Goal: Check status: Check status

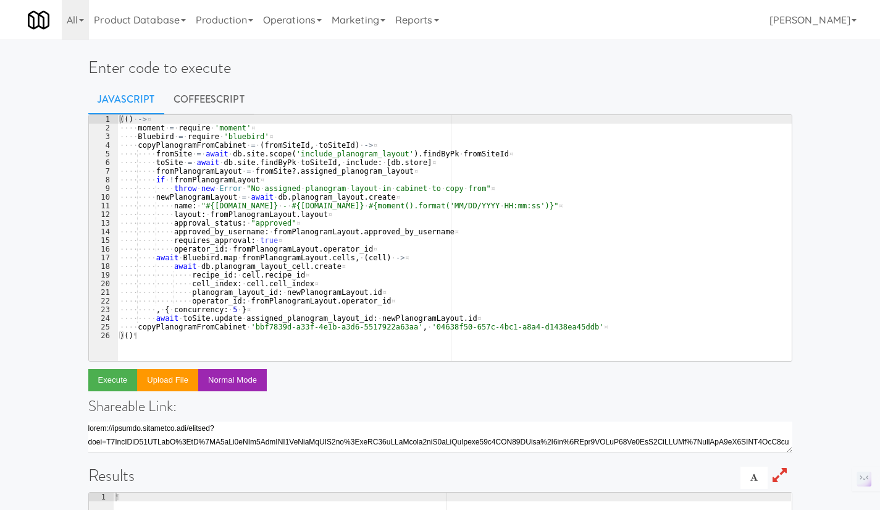
click at [362, 183] on div "(( ) · -> ¤ ···· moment · = · require · 'moment' ¤ ···· Bluebird · = · require …" at bounding box center [454, 246] width 675 height 263
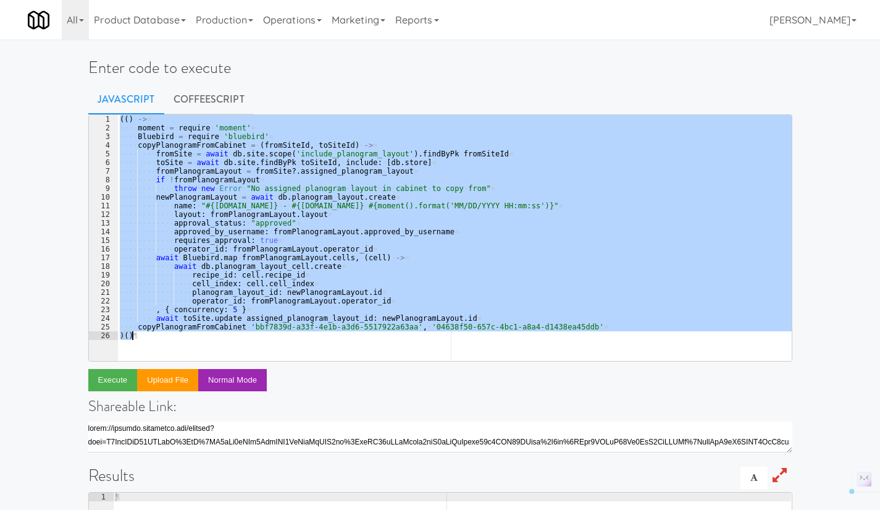
paste textarea
type textarea ")()"
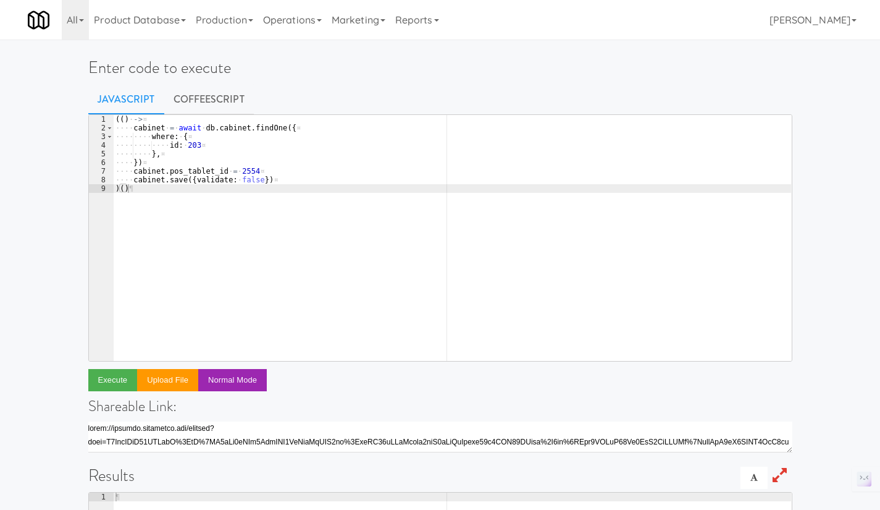
click at [214, 99] on link "CoffeeScript" at bounding box center [209, 99] width 90 height 31
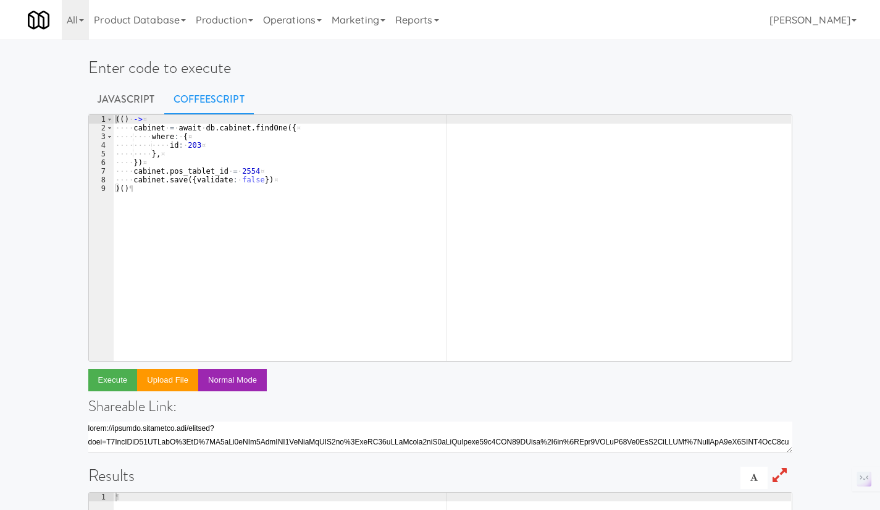
type textarea "cabinet.pos_tablet_id = 2554"
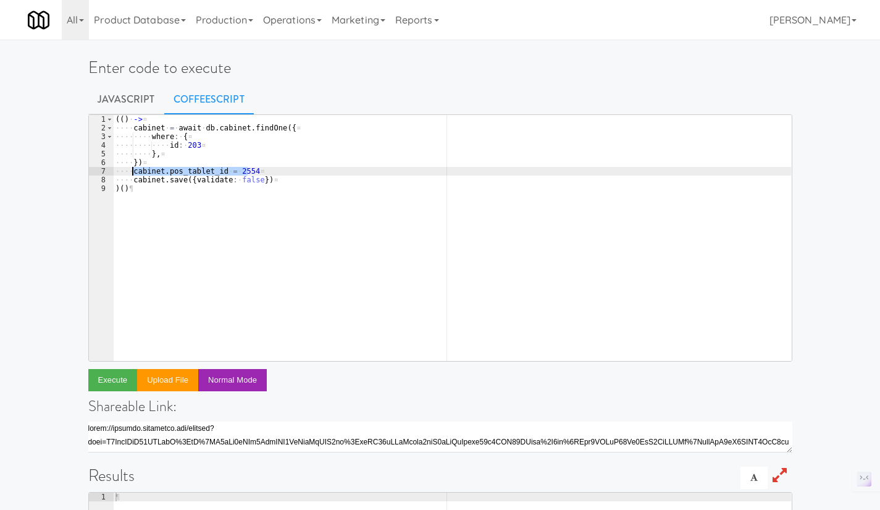
drag, startPoint x: 256, startPoint y: 172, endPoint x: 132, endPoint y: 174, distance: 123.6
click at [132, 174] on div "( ( ) · -> ¤ ···· cabinet · = · await · db . cabinet . findOne ( { ¤ ···· ···· …" at bounding box center [452, 246] width 678 height 263
paste textarea "cabinet.pos_tablet_id = 2554"
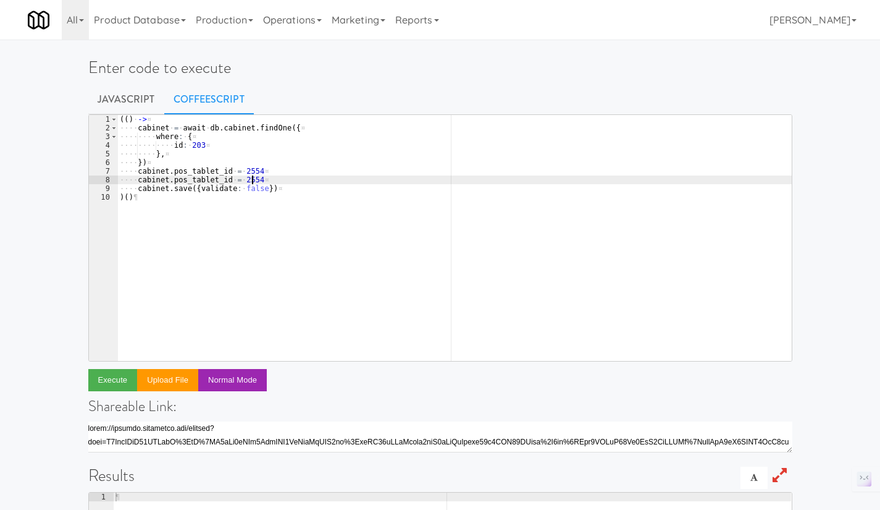
click at [140, 182] on div "( ( ) · -> ¤ ···· cabinet · = · await · db . cabinet . findOne ( { ¤ ···· ···· …" at bounding box center [454, 246] width 675 height 263
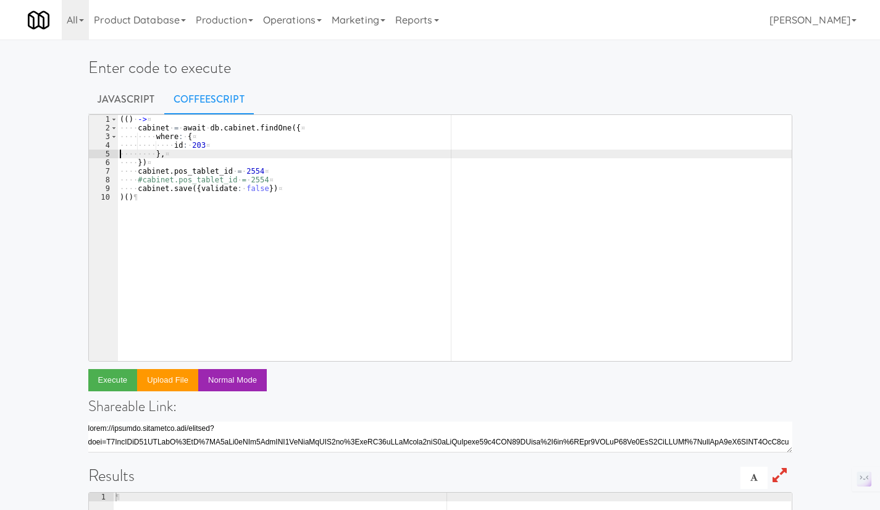
type textarea "id: 203"
paste textarea "id: 203"
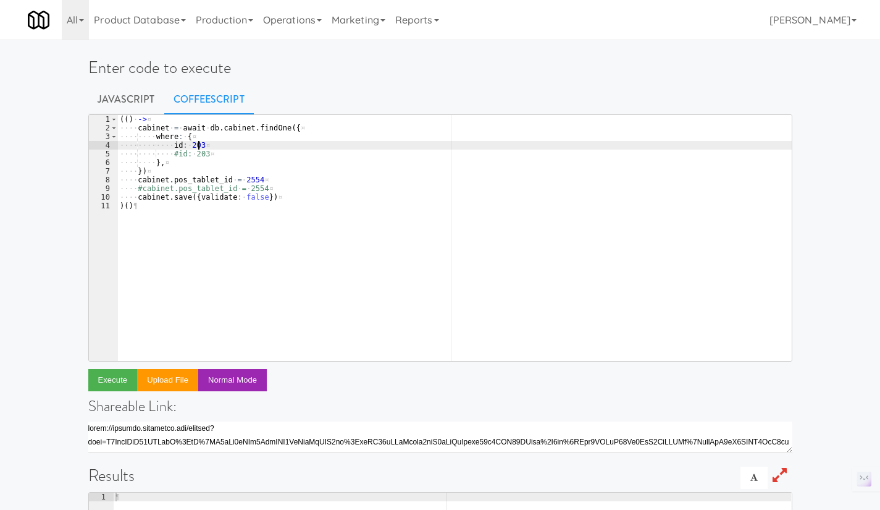
drag, startPoint x: 200, startPoint y: 147, endPoint x: 214, endPoint y: 147, distance: 14.8
click at [200, 147] on div "( ( ) · -> ¤ ···· cabinet · = · await · db . cabinet . findOne ( { ¤ ···· ···· …" at bounding box center [454, 246] width 675 height 263
click at [258, 185] on div "( ( ) · -> ¤ ···· cabinet · = · await · db . cabinet . findOne ( { ¤ ···· ···· …" at bounding box center [454, 246] width 675 height 263
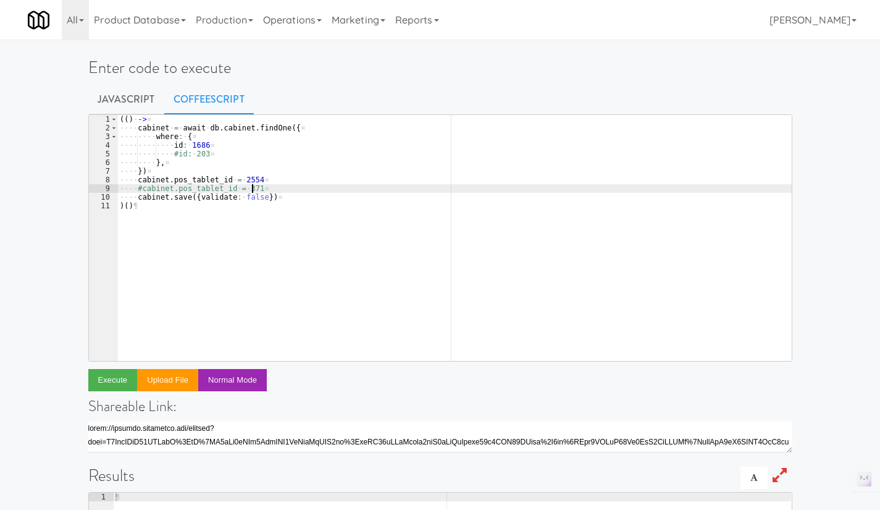
scroll to position [0, 11]
click at [284, 177] on div "( ( ) · -> ¤ ···· cabinet · = · await · db . cabinet . findOne ( { ¤ ···· ···· …" at bounding box center [454, 246] width 675 height 263
click at [228, 153] on div "( ( ) · -> ¤ ···· cabinet · = · await · db . cabinet . findOne ( { ¤ ···· ···· …" at bounding box center [454, 246] width 675 height 263
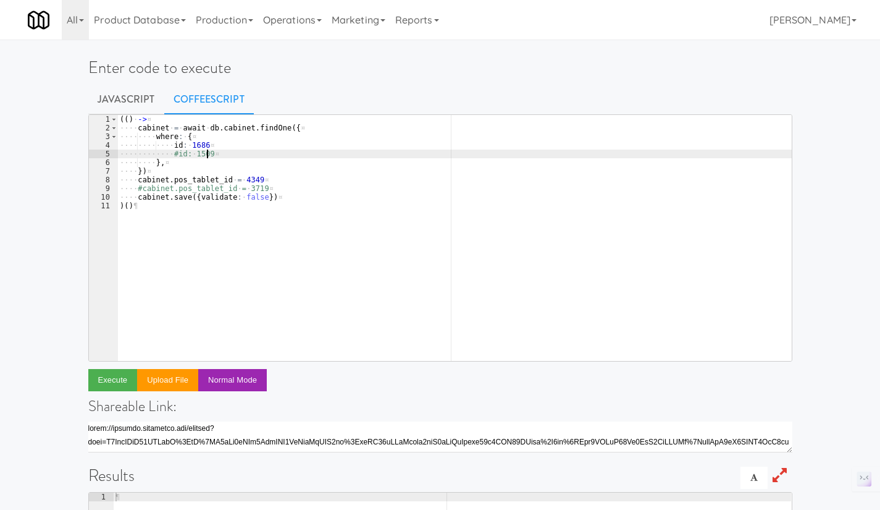
scroll to position [0, 6]
type textarea "#id: 1509"
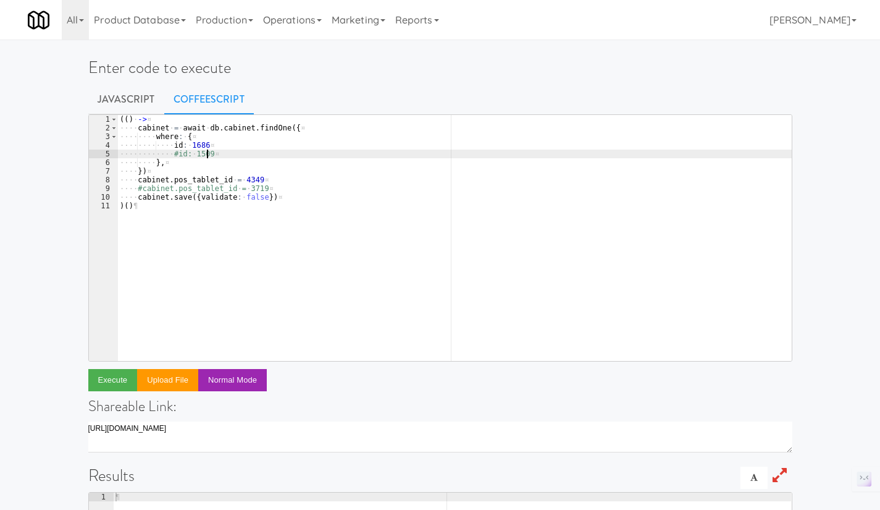
scroll to position [0, 6]
click at [306, 22] on link "Operations" at bounding box center [292, 20] width 69 height 40
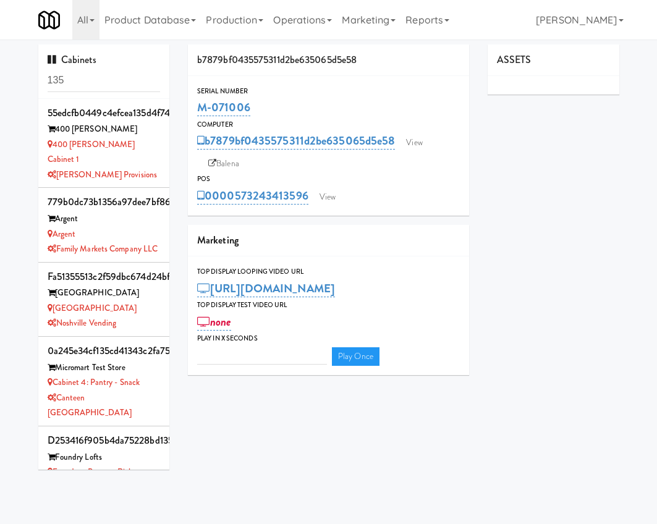
type input "3"
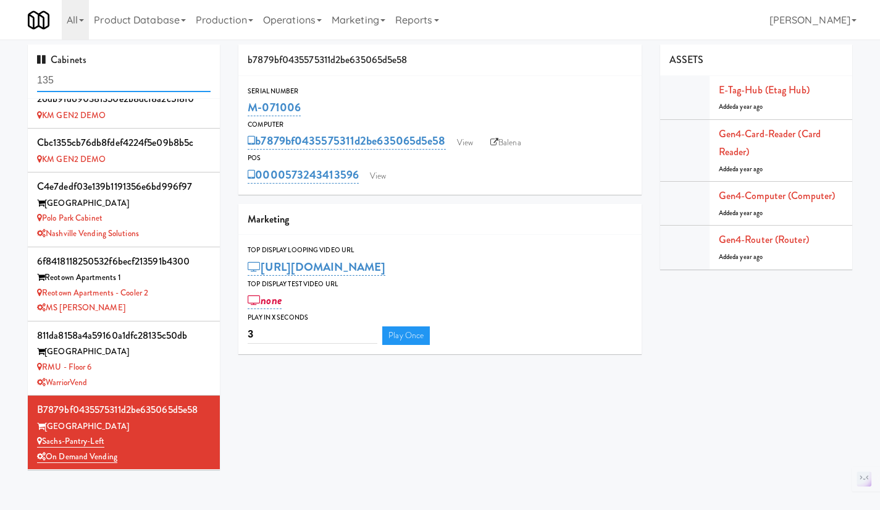
scroll to position [974, 0]
click at [506, 136] on link "Balena" at bounding box center [505, 142] width 43 height 19
click at [107, 82] on input "135" at bounding box center [124, 80] width 174 height 23
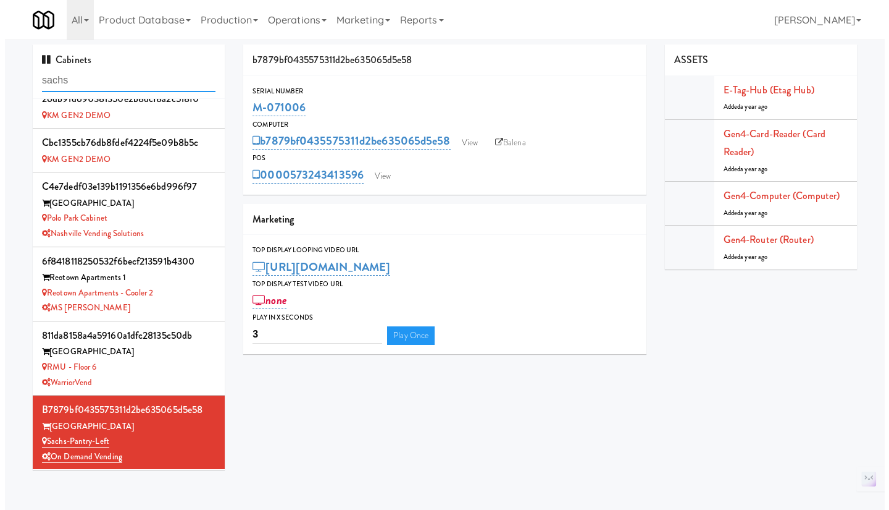
scroll to position [0, 0]
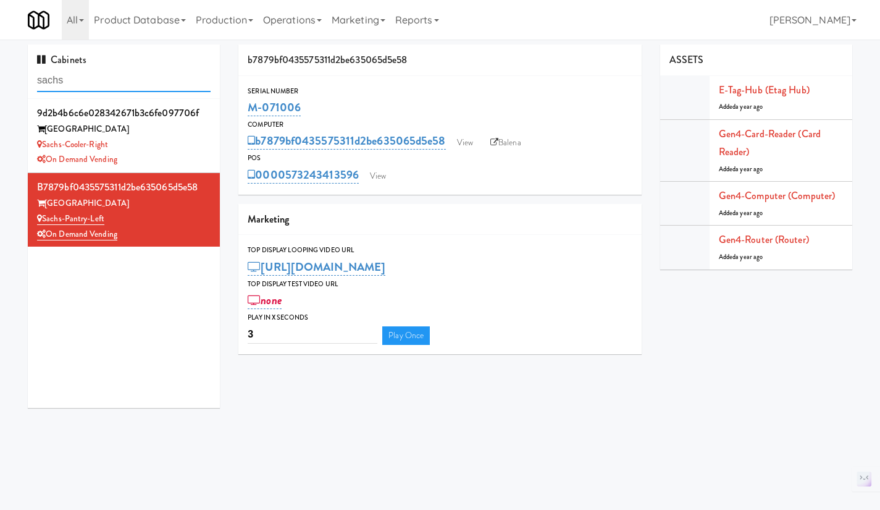
type input "sachs"
click at [177, 140] on div "Sachs-Cooler-Right" at bounding box center [124, 144] width 174 height 15
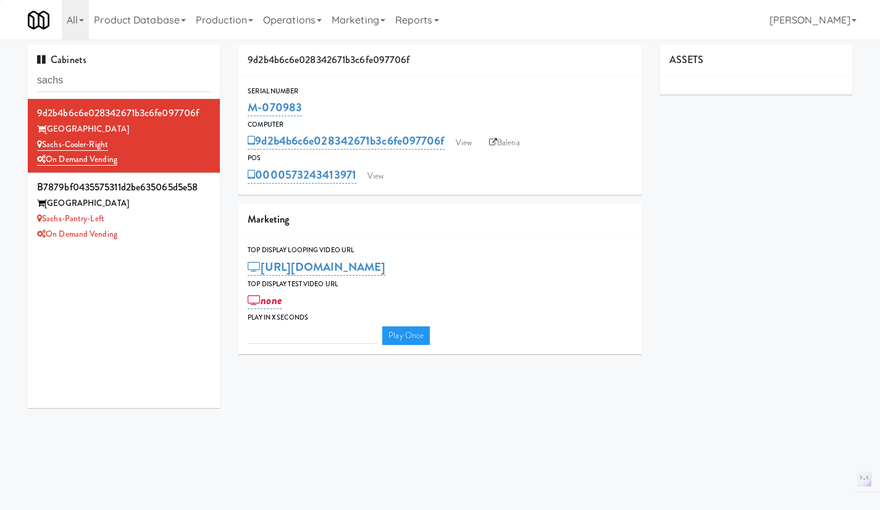
type input "3"
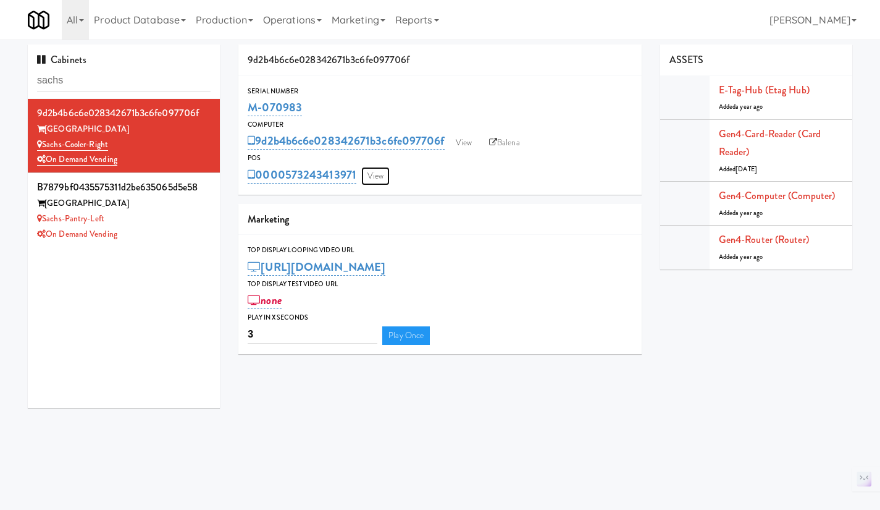
click at [375, 175] on link "View" at bounding box center [375, 176] width 28 height 19
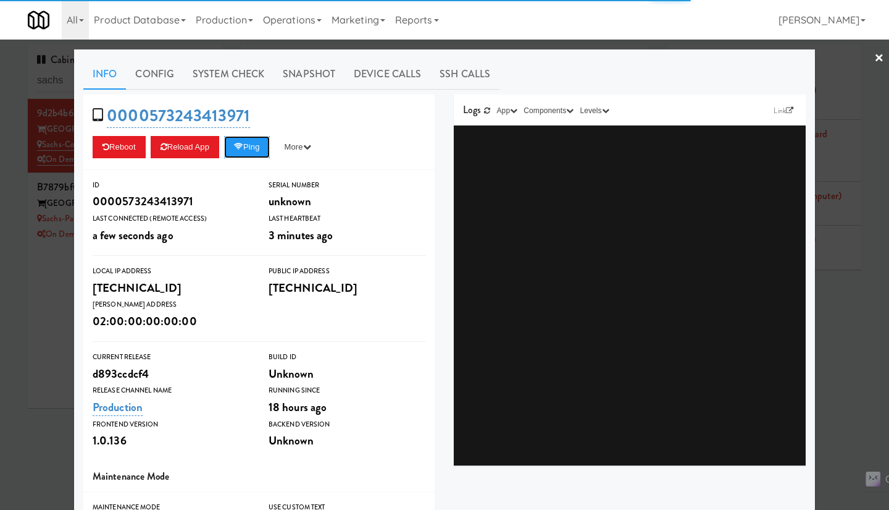
click at [256, 150] on button "Ping" at bounding box center [247, 147] width 46 height 22
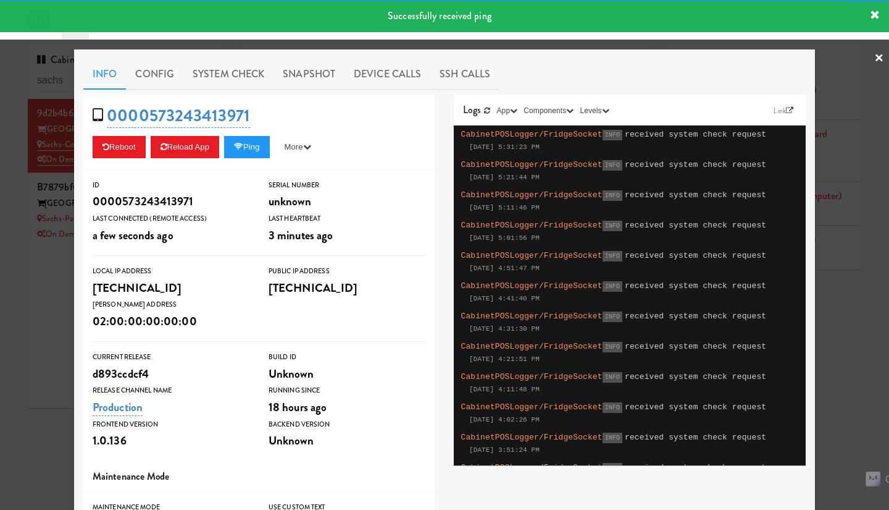
click at [243, 81] on link "System Check" at bounding box center [228, 74] width 90 height 31
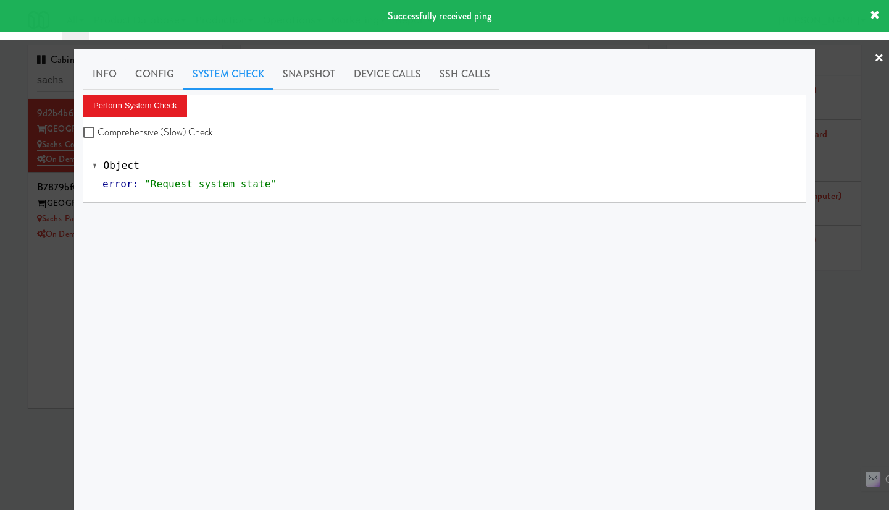
click at [176, 128] on label "Comprehensive (Slow) Check" at bounding box center [148, 132] width 130 height 19
click at [98, 128] on input "Comprehensive (Slow) Check" at bounding box center [90, 133] width 14 height 10
checkbox input "true"
click at [160, 111] on button "Perform System Check" at bounding box center [135, 106] width 104 height 22
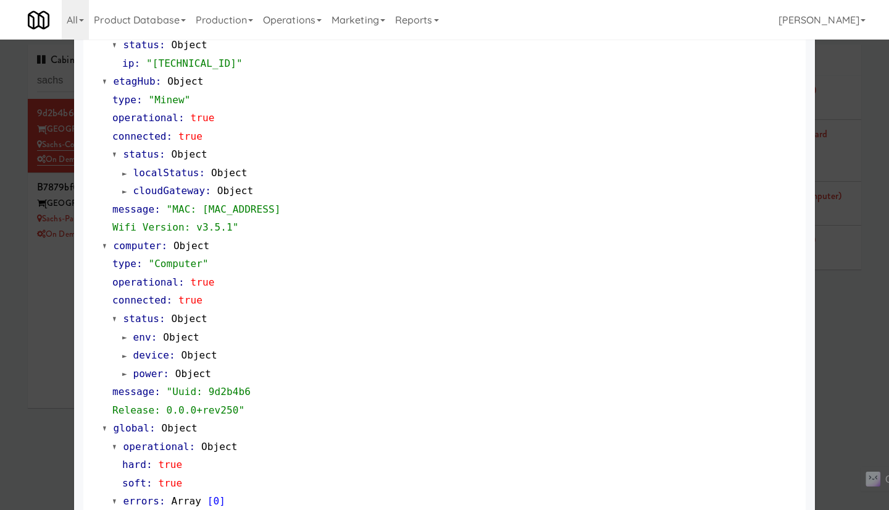
scroll to position [1015, 0]
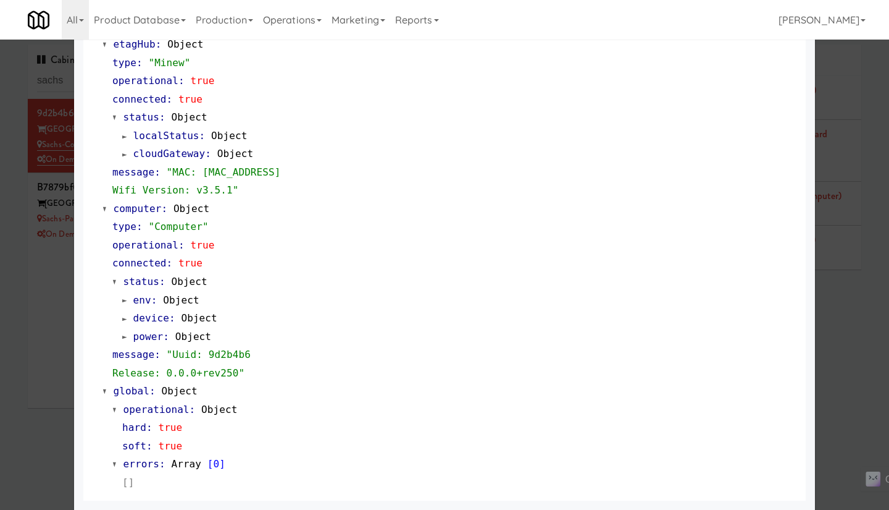
click at [46, 332] on div at bounding box center [444, 255] width 889 height 510
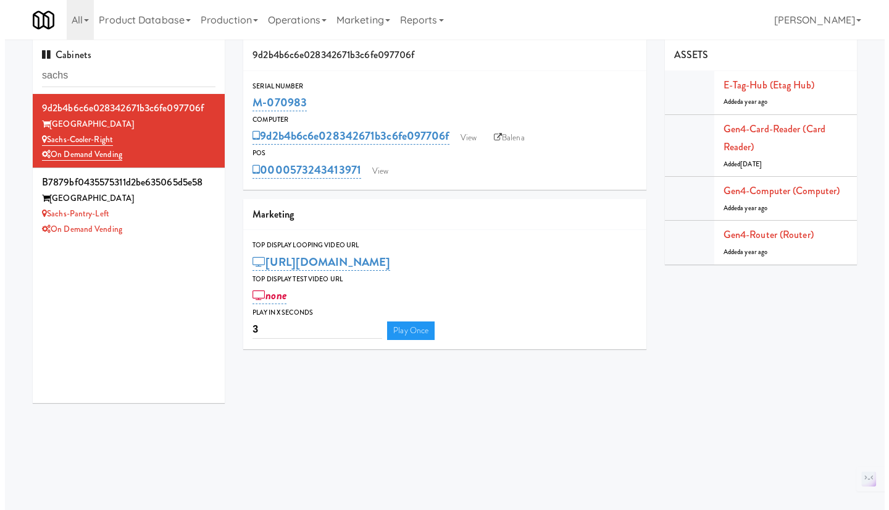
scroll to position [6, 0]
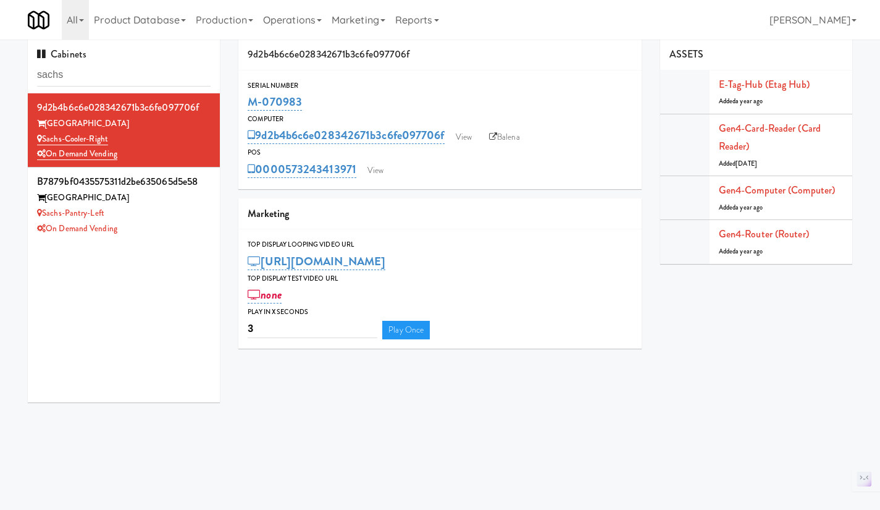
click at [179, 233] on div "On Demand Vending" at bounding box center [124, 228] width 174 height 15
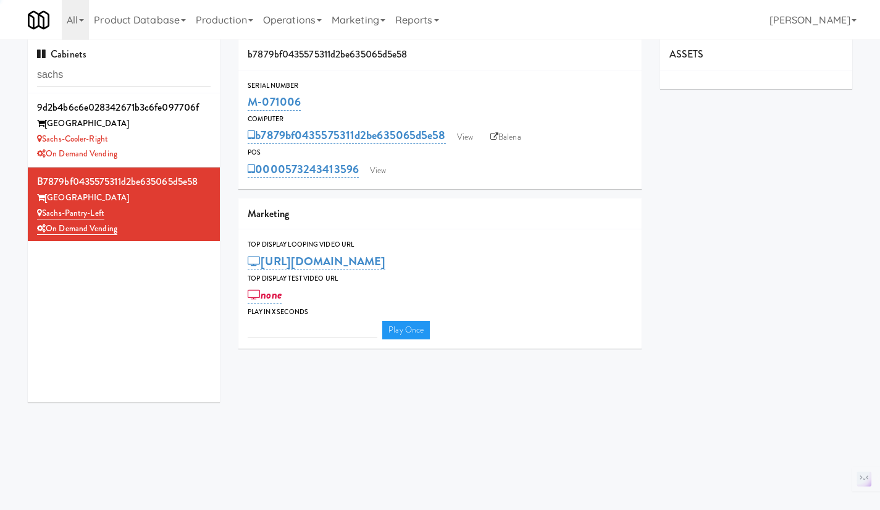
type input "3"
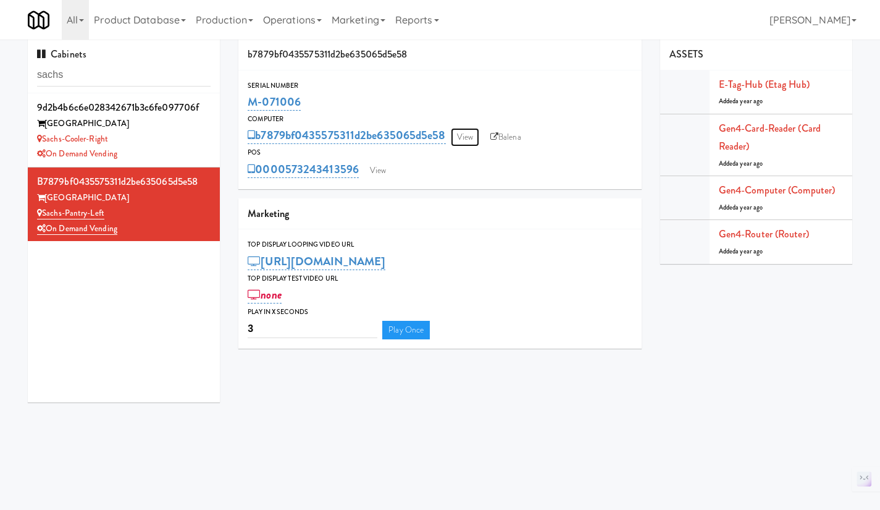
click at [476, 135] on link "View" at bounding box center [465, 137] width 28 height 19
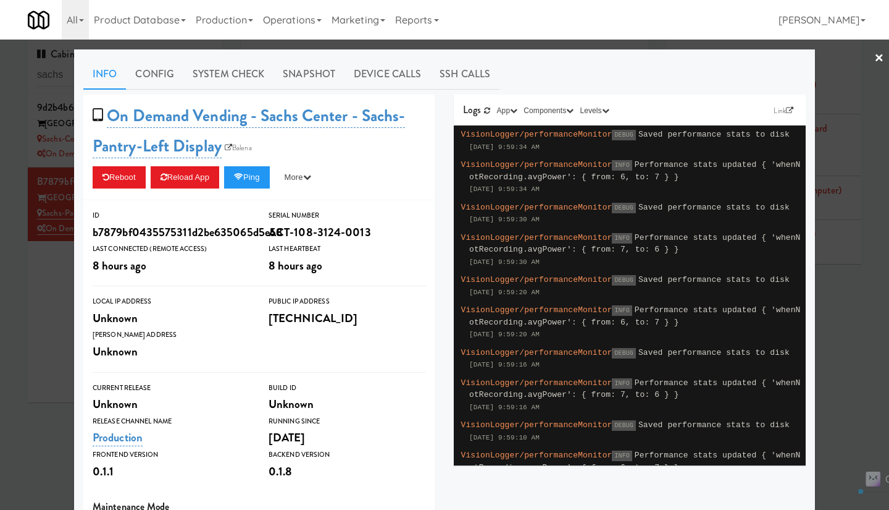
drag, startPoint x: 557, startPoint y: 149, endPoint x: 465, endPoint y: 146, distance: 92.1
click at [465, 146] on div "VisionLogger/performanceMonitor DEBUG Saved performance stats to disk Sep 16, 2…" at bounding box center [630, 140] width 342 height 30
copy span "Sep 16, 2025 9:59:34 AM"
click at [29, 330] on div at bounding box center [444, 255] width 889 height 510
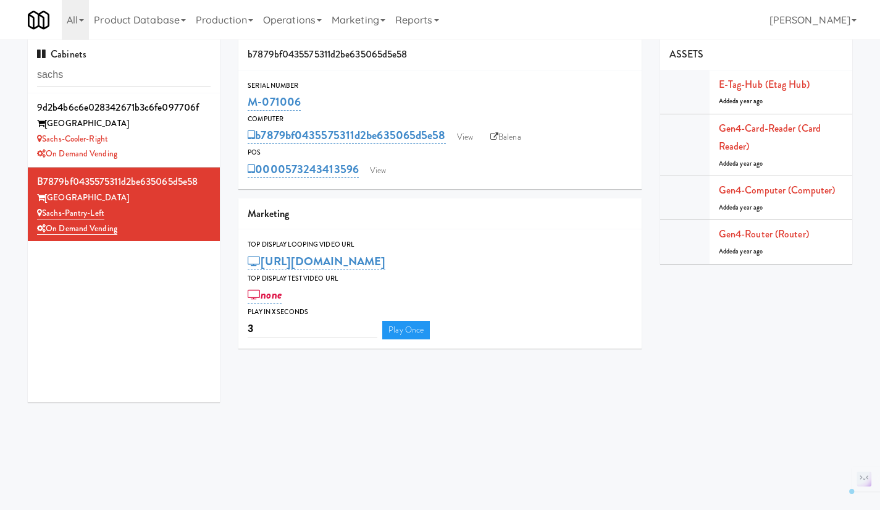
drag, startPoint x: 311, startPoint y: 106, endPoint x: 230, endPoint y: 106, distance: 80.9
click at [230, 106] on div "b7879bf0435575311d2be635065d5e58 Serial Number M-071006 Computer b7879bf0435575…" at bounding box center [440, 198] width 422 height 319
copy link "M-071006"
click at [384, 169] on link "View" at bounding box center [378, 170] width 28 height 19
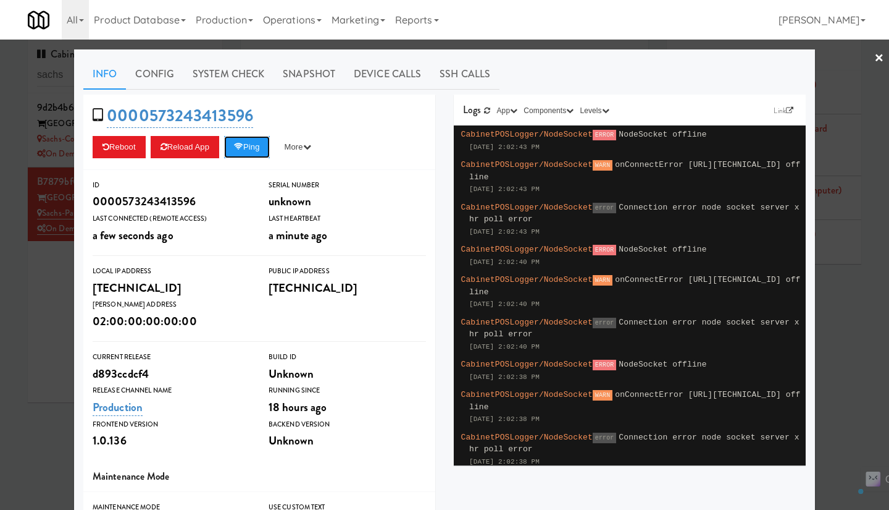
click at [243, 155] on button "Ping" at bounding box center [247, 147] width 46 height 22
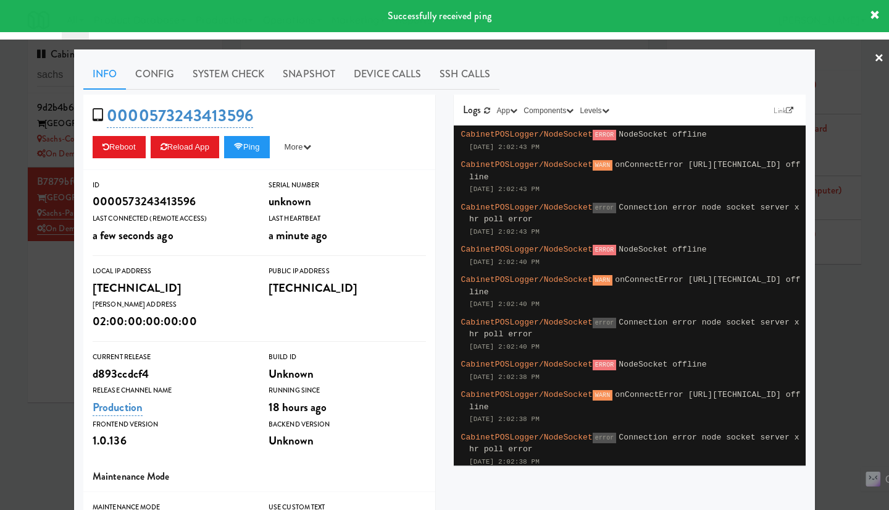
click at [239, 65] on link "System Check" at bounding box center [228, 74] width 90 height 31
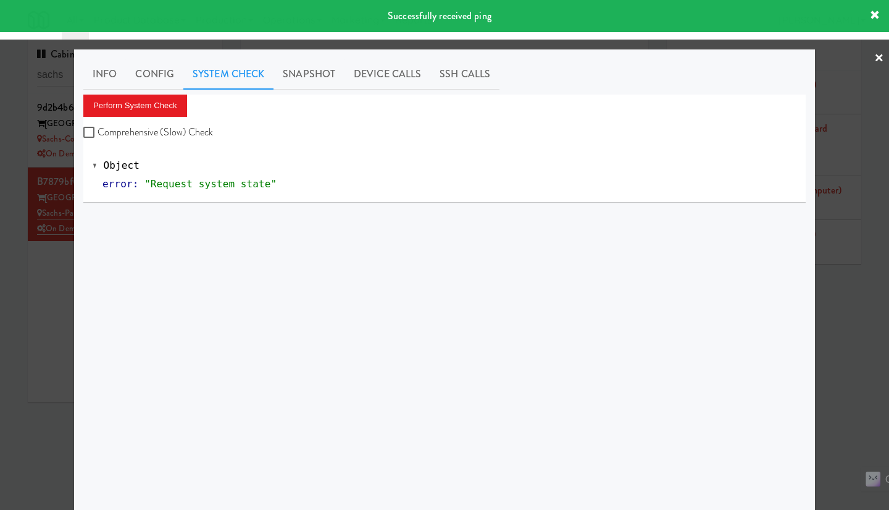
click at [170, 128] on label "Comprehensive (Slow) Check" at bounding box center [148, 132] width 130 height 19
click at [98, 128] on input "Comprehensive (Slow) Check" at bounding box center [90, 133] width 14 height 10
checkbox input "true"
click at [158, 110] on button "Perform System Check" at bounding box center [135, 106] width 104 height 22
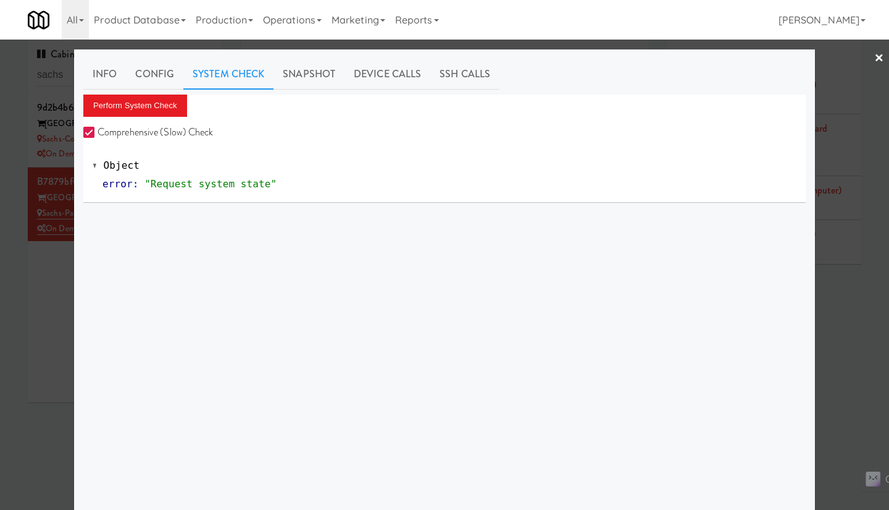
click at [50, 301] on div at bounding box center [444, 255] width 889 height 510
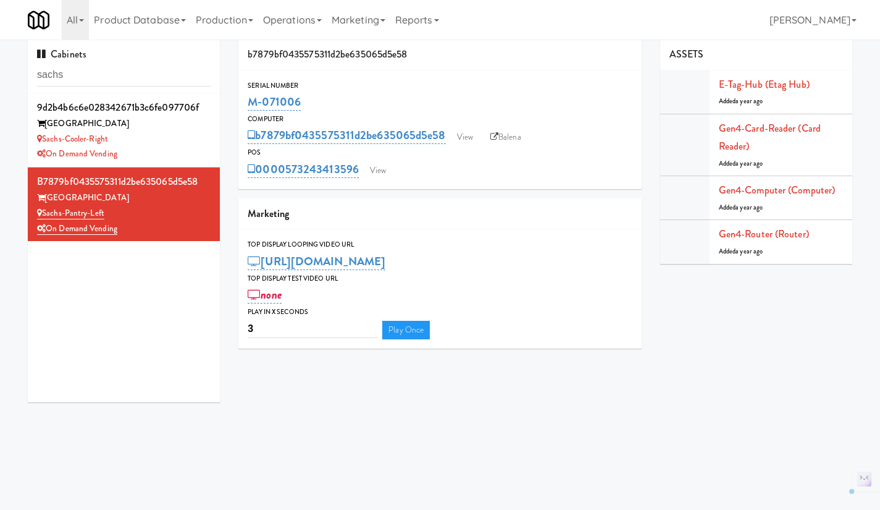
drag, startPoint x: 349, startPoint y: 109, endPoint x: 252, endPoint y: 105, distance: 97.1
click at [252, 105] on div "M-071006" at bounding box center [440, 101] width 385 height 21
copy link "M-071006"
click at [382, 170] on link "View" at bounding box center [378, 170] width 28 height 19
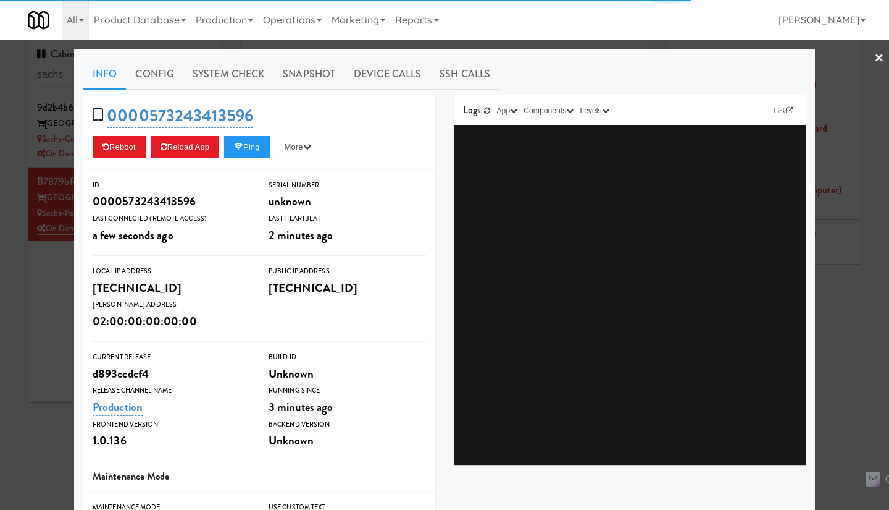
click at [52, 327] on div at bounding box center [444, 255] width 889 height 510
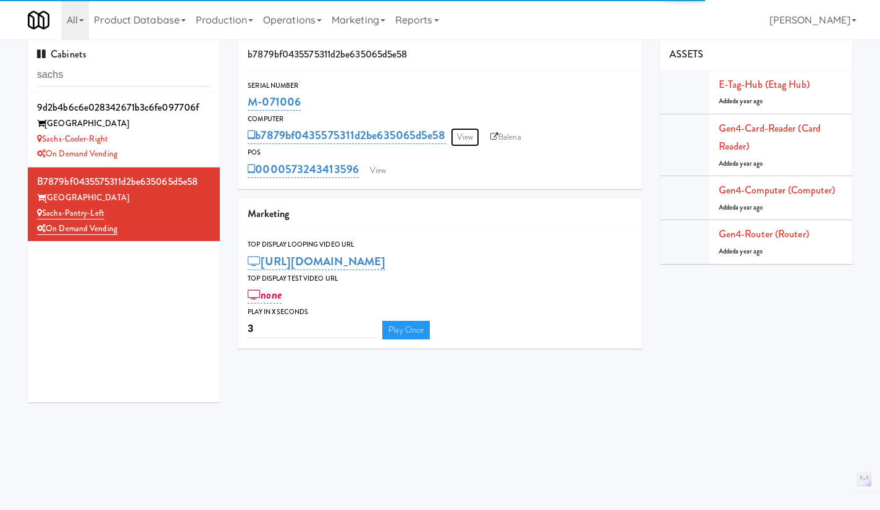
click at [474, 132] on link "View" at bounding box center [465, 137] width 28 height 19
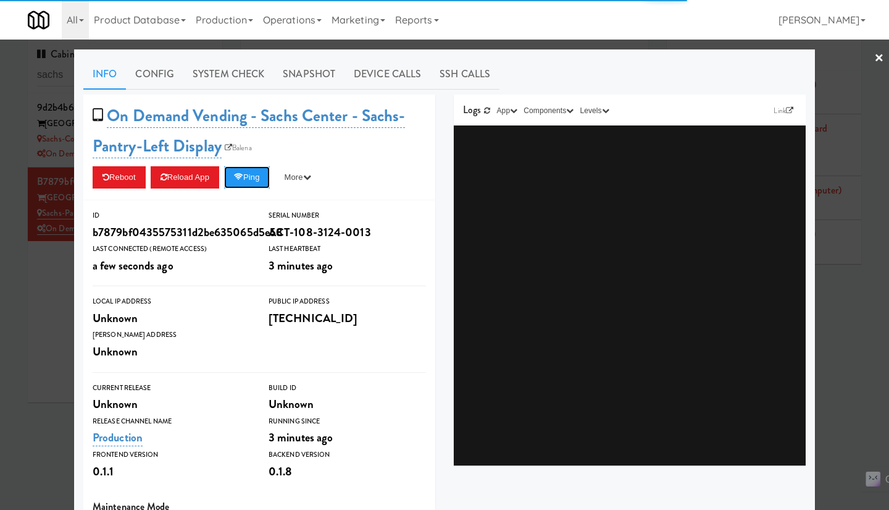
click at [243, 180] on button "Ping" at bounding box center [247, 177] width 46 height 22
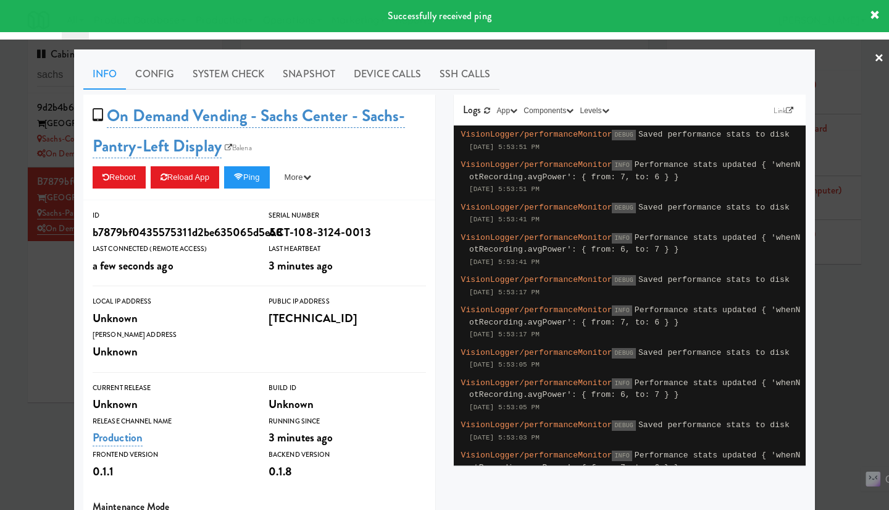
click at [237, 70] on link "System Check" at bounding box center [228, 74] width 90 height 31
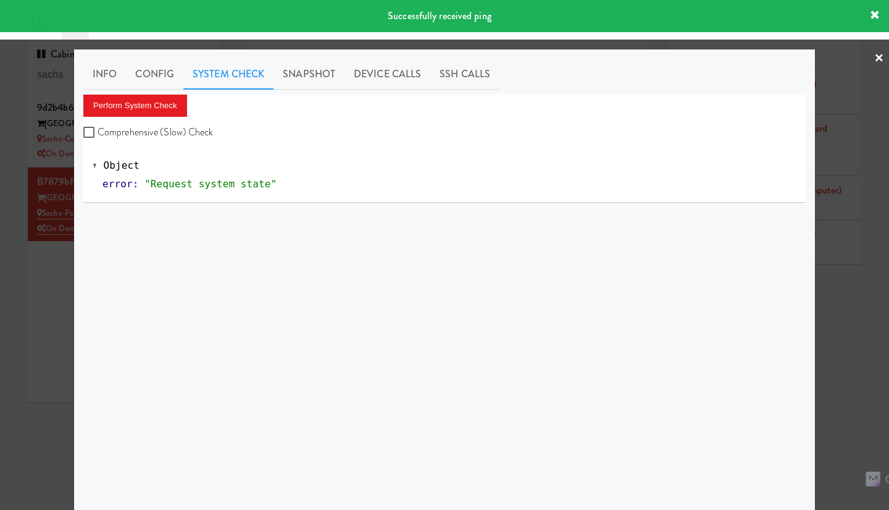
click at [158, 135] on label "Comprehensive (Slow) Check" at bounding box center [148, 132] width 130 height 19
click at [98, 135] on input "Comprehensive (Slow) Check" at bounding box center [90, 133] width 14 height 10
checkbox input "true"
click at [150, 109] on button "Perform System Check" at bounding box center [135, 106] width 104 height 22
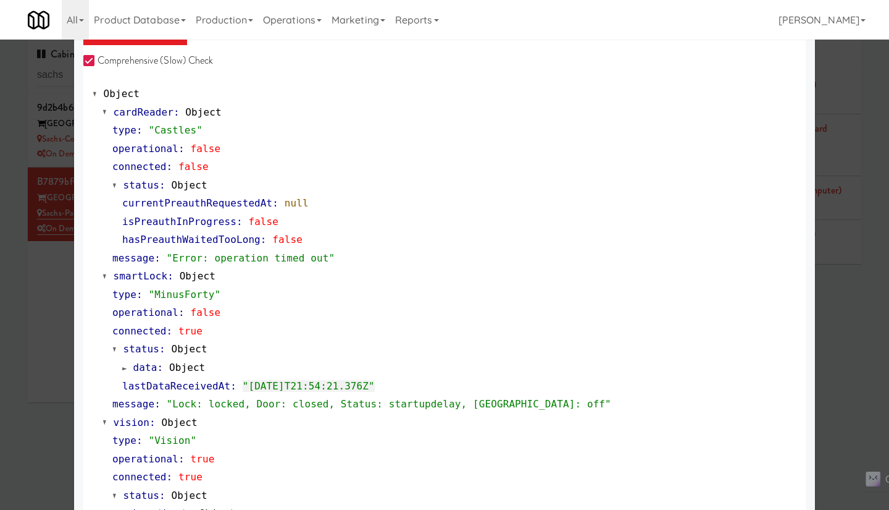
scroll to position [71, 0]
drag, startPoint x: 236, startPoint y: 315, endPoint x: 86, endPoint y: 306, distance: 149.7
click at [237, 307] on div "operational : false" at bounding box center [454, 313] width 684 height 19
click at [49, 284] on div at bounding box center [444, 255] width 889 height 510
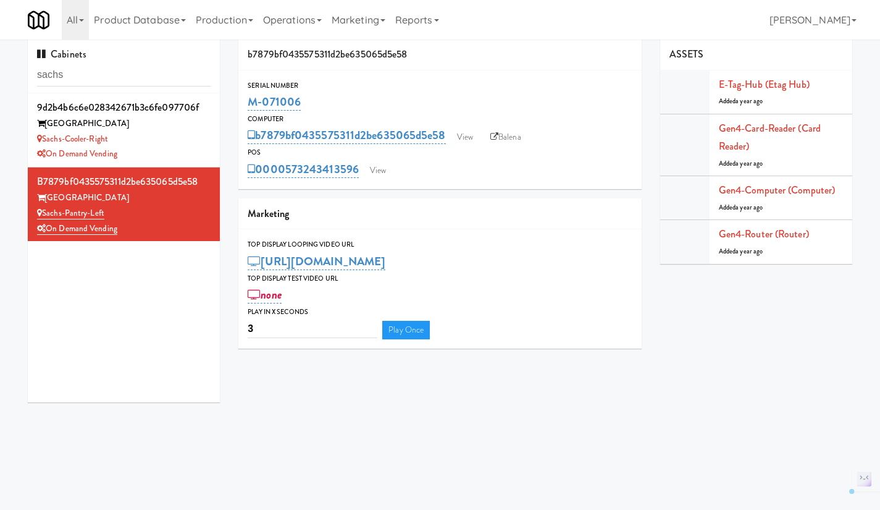
drag, startPoint x: 356, startPoint y: 96, endPoint x: 242, endPoint y: 99, distance: 114.3
click at [242, 99] on div "Serial Number M-071006" at bounding box center [439, 96] width 403 height 33
copy link "M-071006"
click at [472, 133] on link "View" at bounding box center [465, 137] width 28 height 19
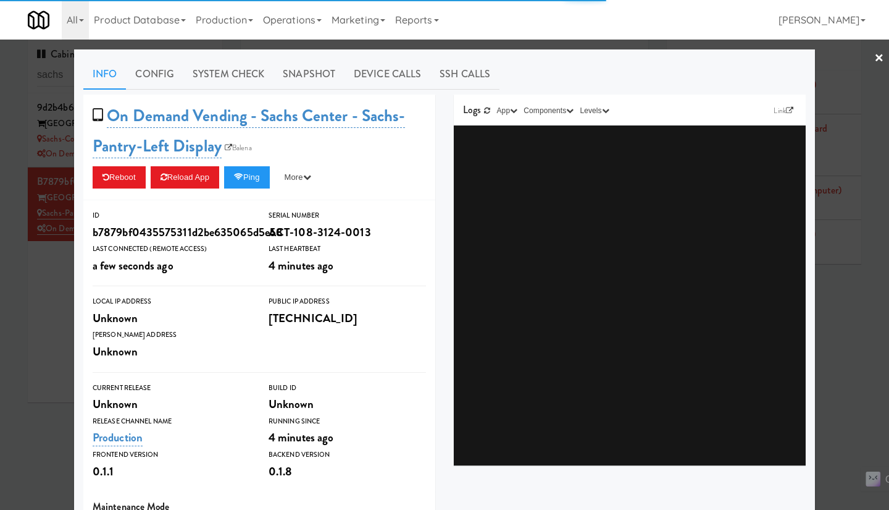
click at [209, 59] on link "System Check" at bounding box center [228, 74] width 90 height 31
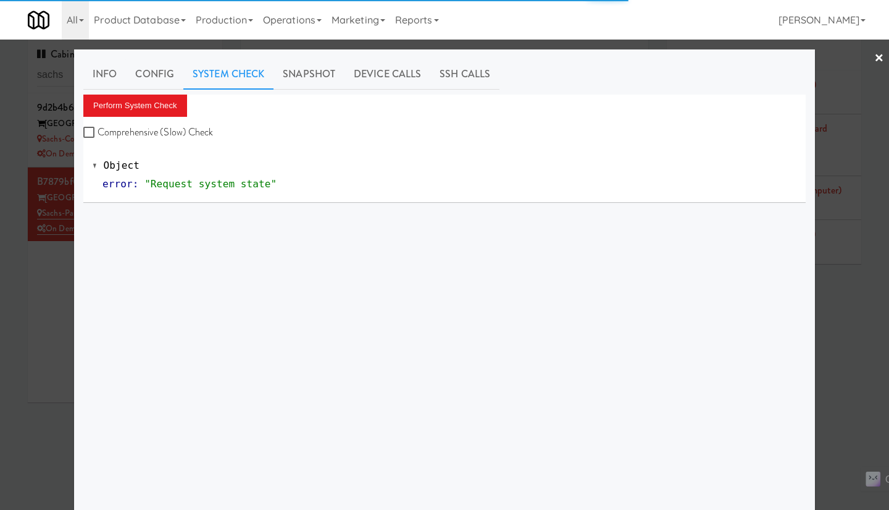
click at [157, 129] on label "Comprehensive (Slow) Check" at bounding box center [148, 132] width 130 height 19
click at [98, 129] on input "Comprehensive (Slow) Check" at bounding box center [90, 133] width 14 height 10
checkbox input "true"
click at [148, 103] on button "Perform System Check" at bounding box center [135, 106] width 104 height 22
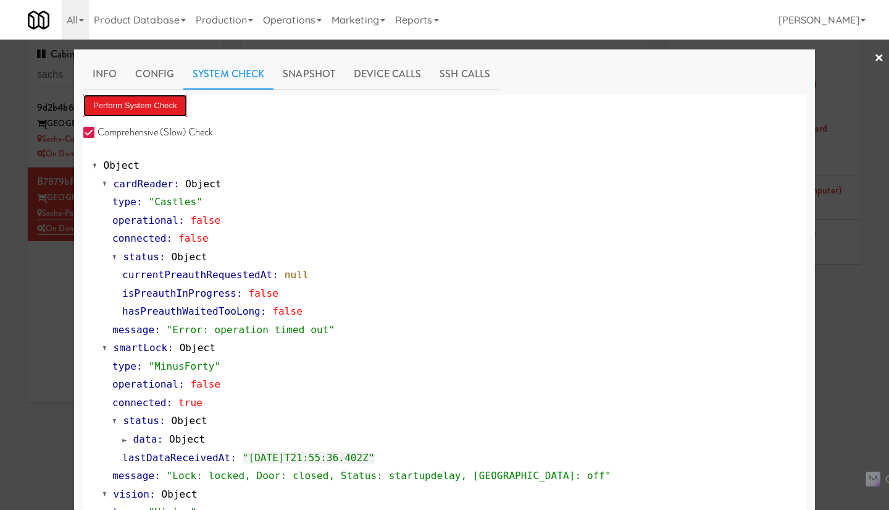
click at [142, 100] on button "Perform System Check" at bounding box center [135, 106] width 104 height 22
click at [40, 278] on div at bounding box center [444, 255] width 889 height 510
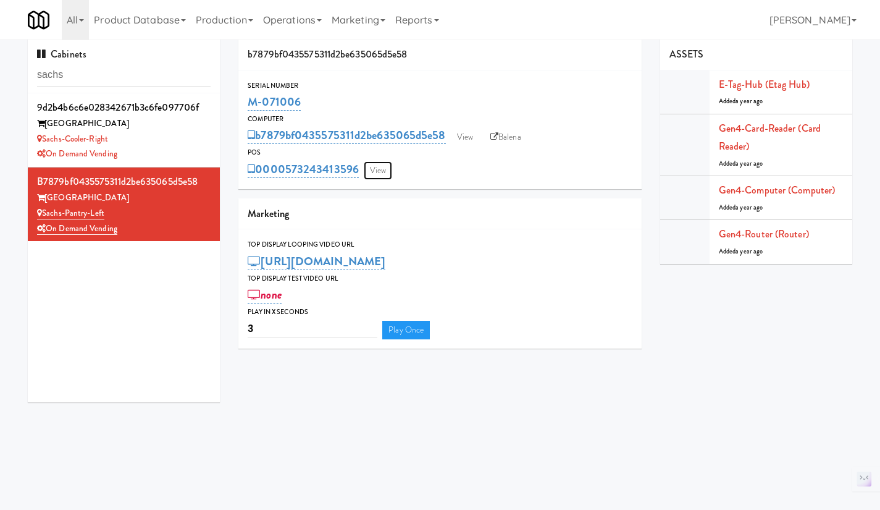
click at [374, 165] on link "View" at bounding box center [378, 170] width 28 height 19
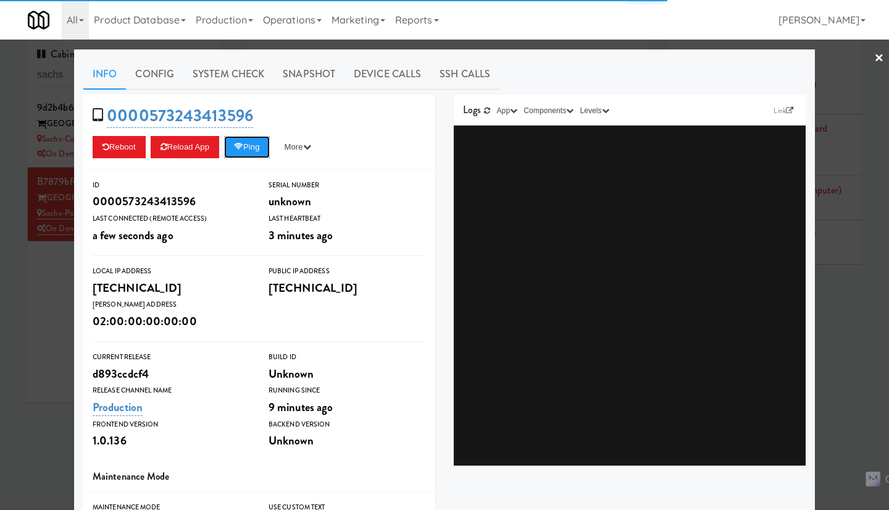
click at [249, 146] on button "Ping" at bounding box center [247, 147] width 46 height 22
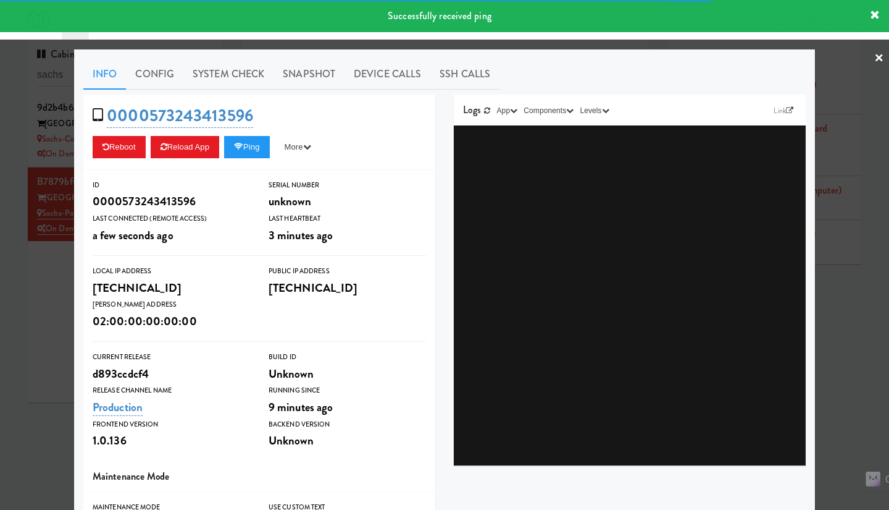
click at [225, 72] on link "System Check" at bounding box center [228, 74] width 90 height 31
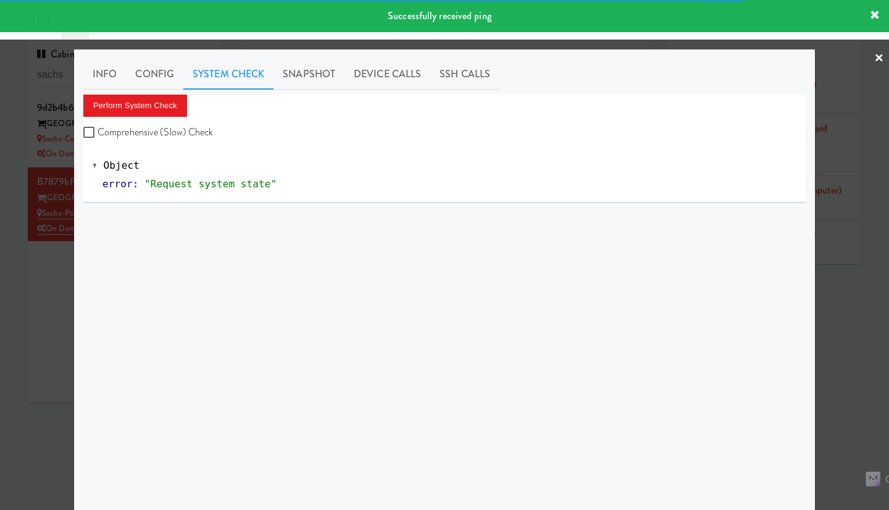
click at [172, 129] on label "Comprehensive (Slow) Check" at bounding box center [148, 132] width 130 height 19
click at [98, 129] on input "Comprehensive (Slow) Check" at bounding box center [90, 133] width 14 height 10
checkbox input "true"
click at [162, 103] on button "Perform System Check" at bounding box center [135, 106] width 104 height 22
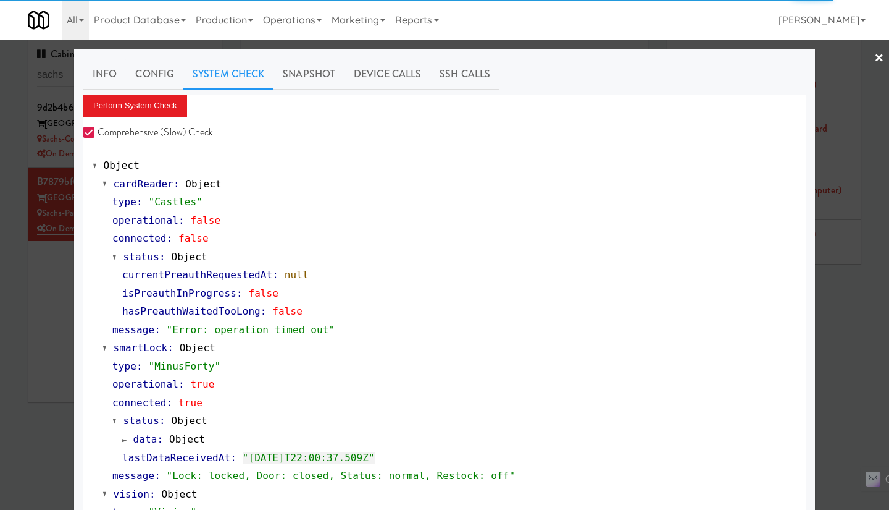
click at [49, 320] on div at bounding box center [444, 255] width 889 height 510
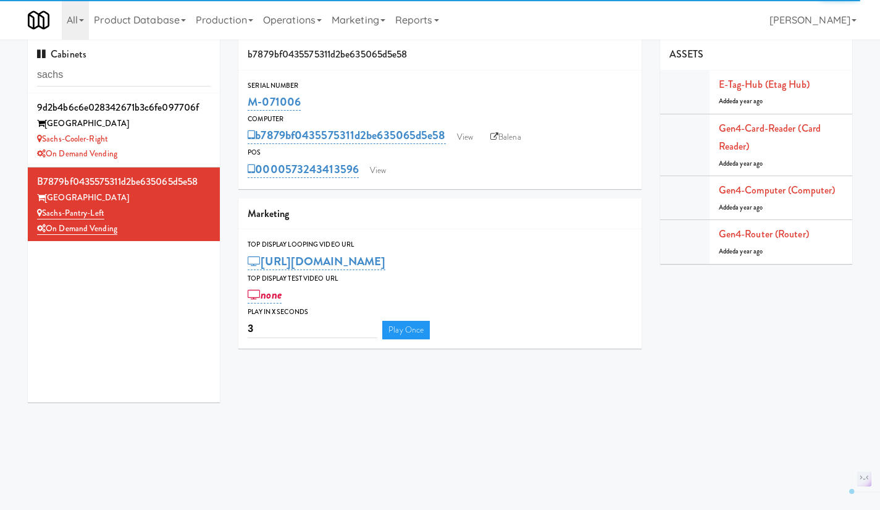
drag, startPoint x: 359, startPoint y: 185, endPoint x: 287, endPoint y: 180, distance: 73.1
click at [287, 180] on div "Serial Number M-071006 Computer b7879bf0435575311d2be635065d5e58 View Balena PO…" at bounding box center [439, 129] width 403 height 119
copy link "573243413596"
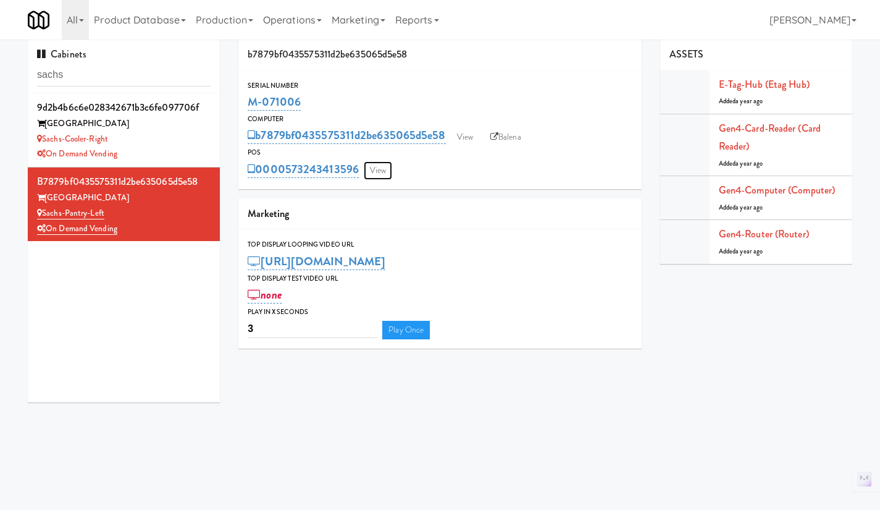
click at [384, 172] on link "View" at bounding box center [378, 170] width 28 height 19
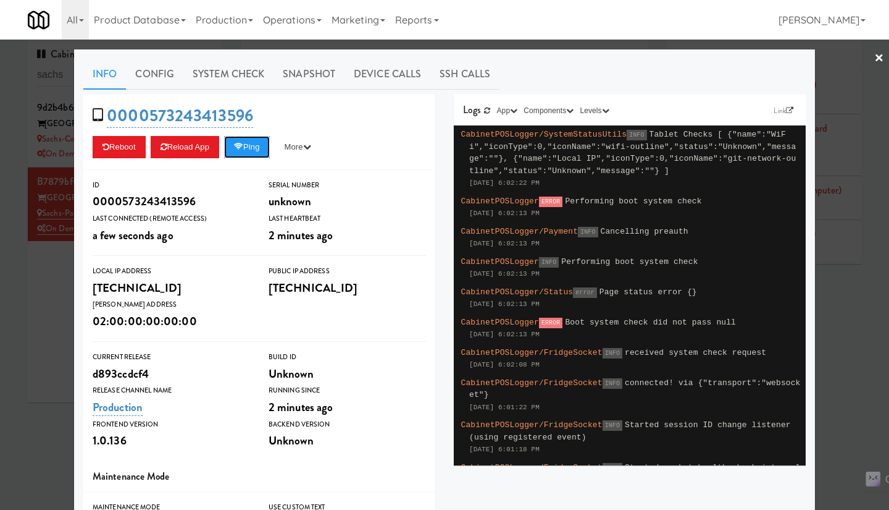
click at [240, 143] on icon at bounding box center [238, 147] width 9 height 8
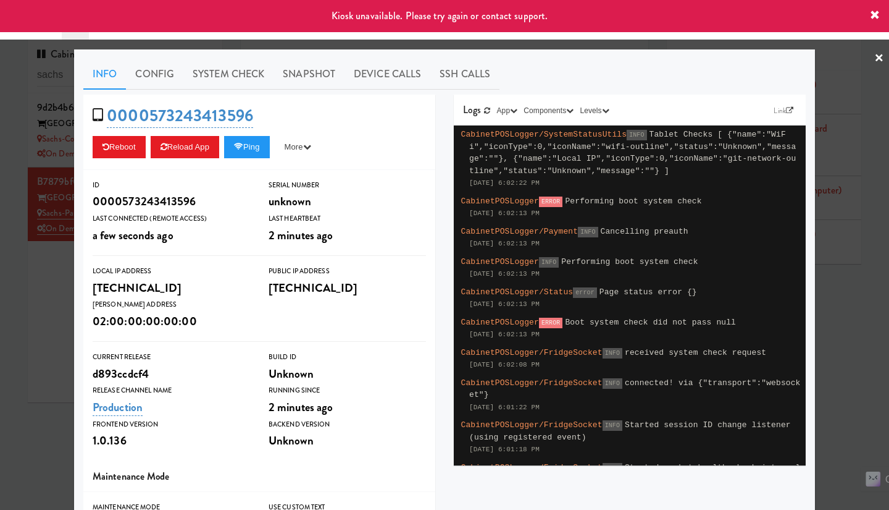
click at [19, 302] on div at bounding box center [444, 255] width 889 height 510
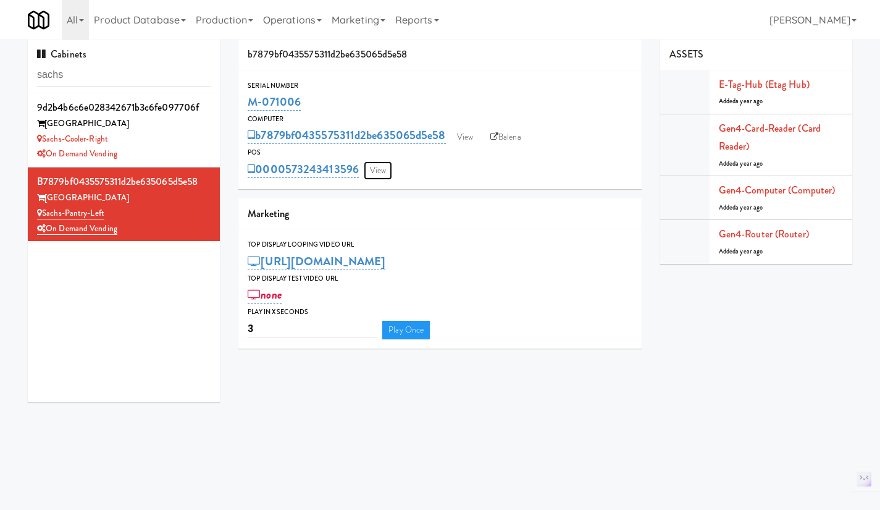
click at [389, 170] on link "View" at bounding box center [378, 170] width 28 height 19
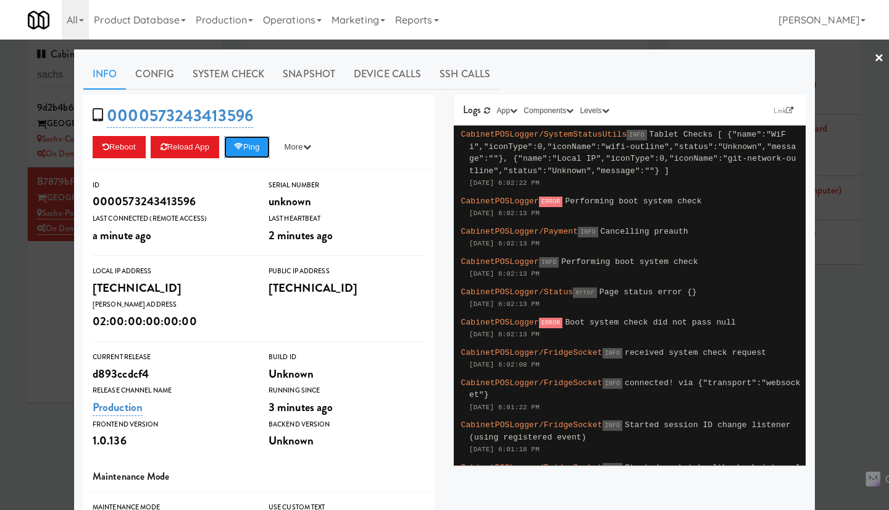
click at [240, 146] on icon at bounding box center [238, 147] width 9 height 8
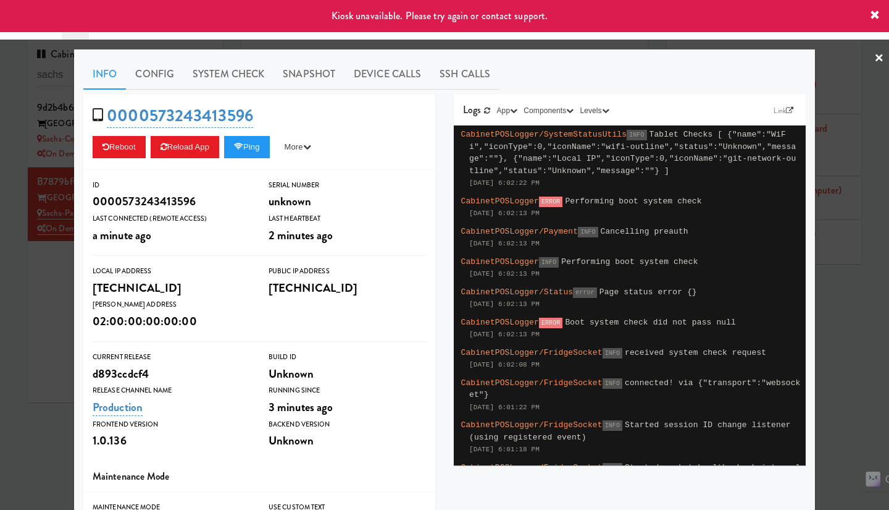
click at [57, 302] on div at bounding box center [444, 255] width 889 height 510
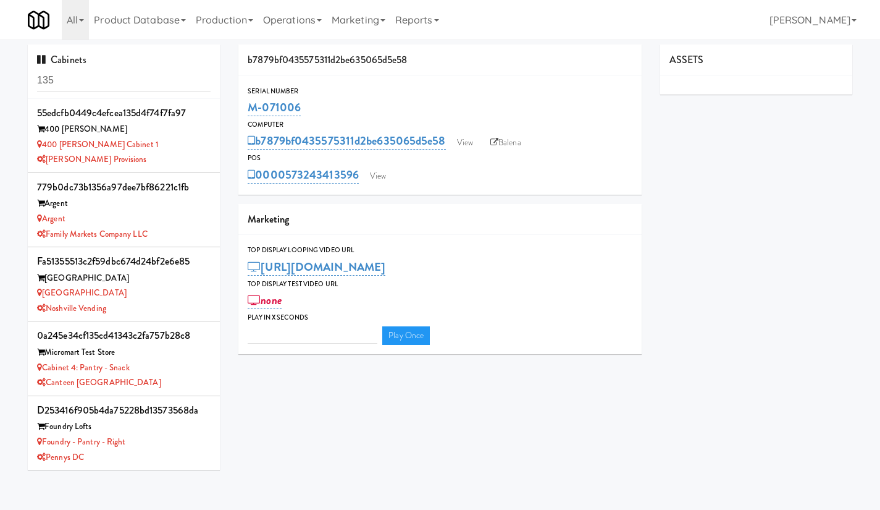
type input "3"
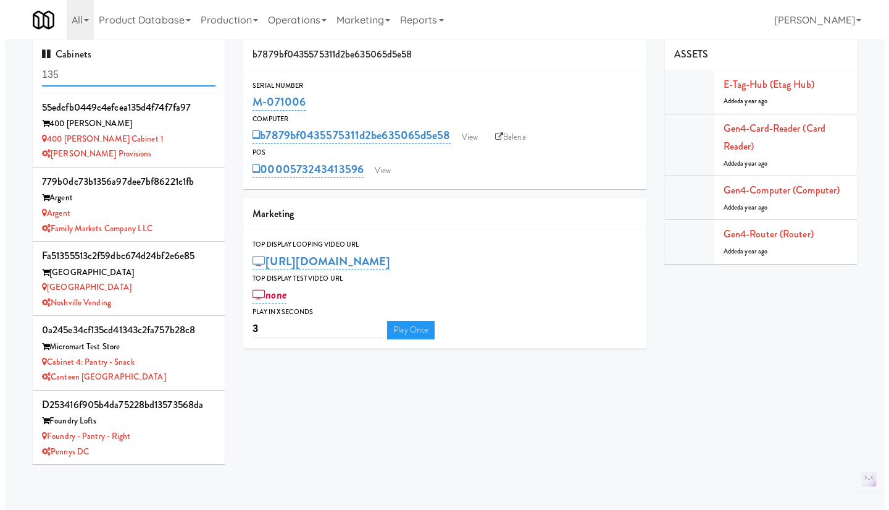
scroll to position [974, 0]
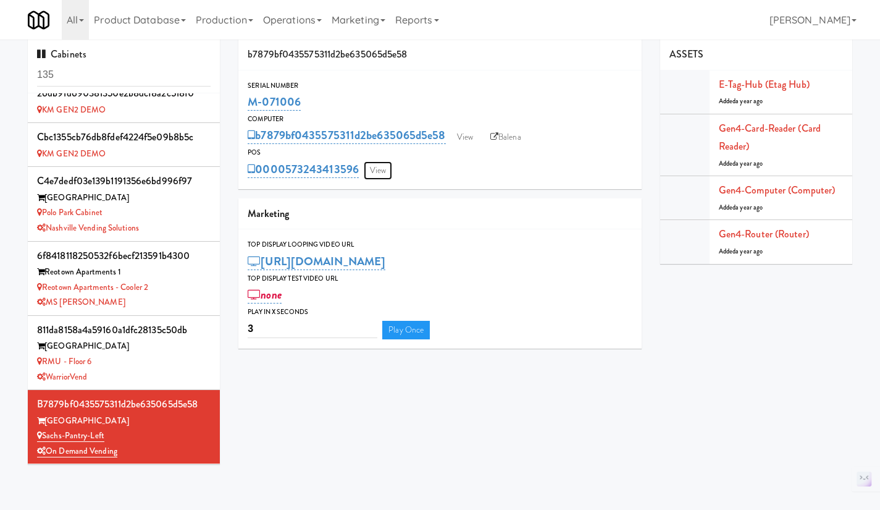
click at [387, 170] on link "View" at bounding box center [378, 170] width 28 height 19
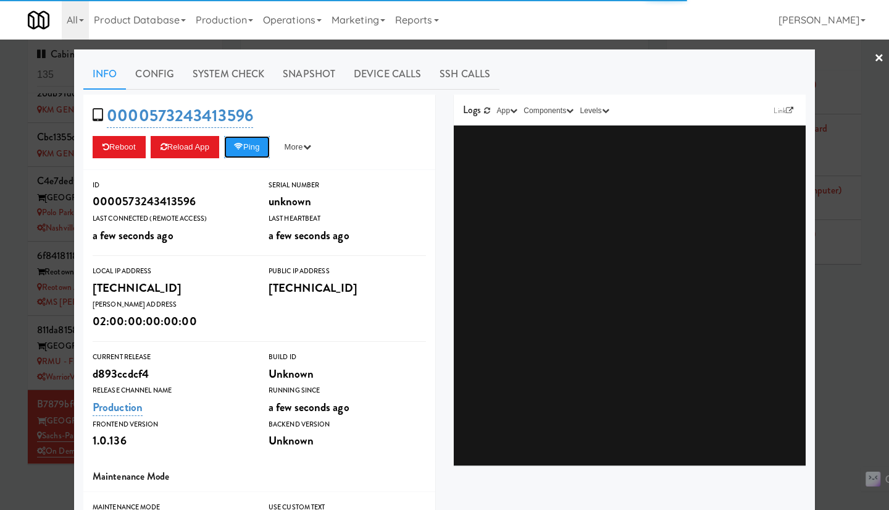
click at [255, 143] on button "Ping" at bounding box center [247, 147] width 46 height 22
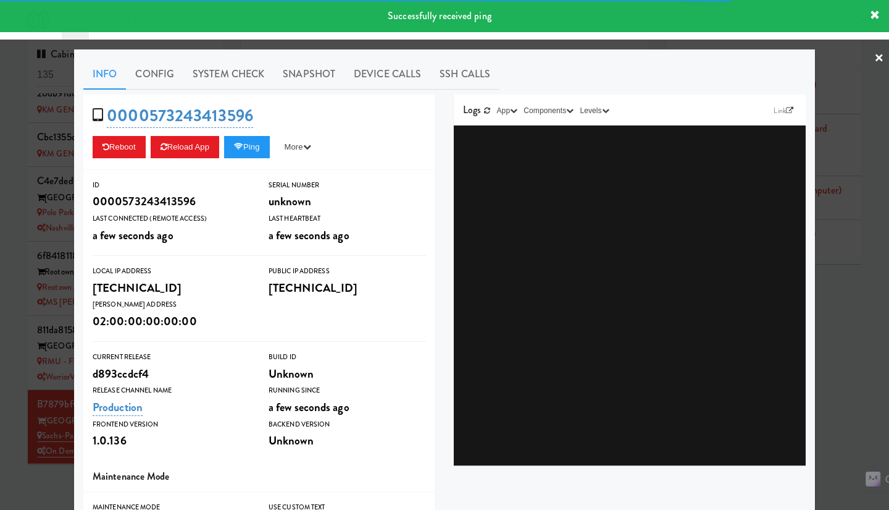
click at [858, 345] on div at bounding box center [444, 255] width 889 height 510
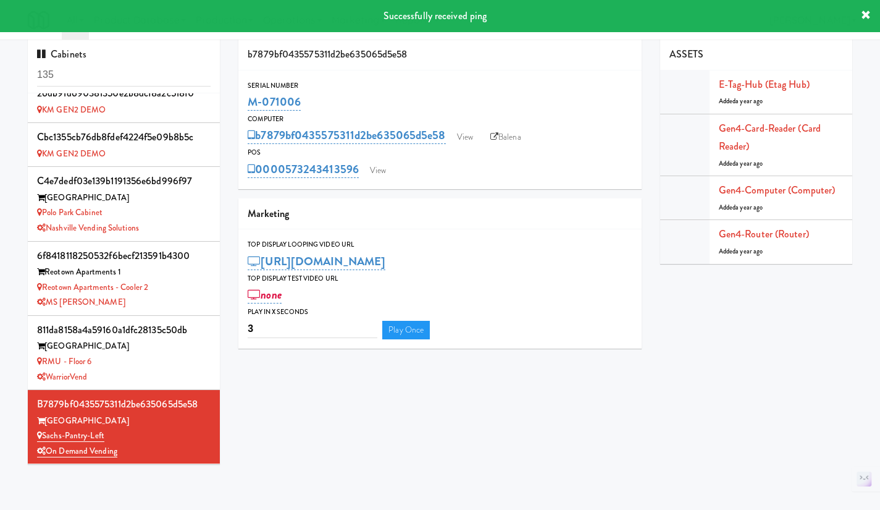
click at [354, 182] on div "Serial Number M-071006 Computer b7879bf0435575311d2be635065d5e58 View Balena PO…" at bounding box center [439, 129] width 403 height 119
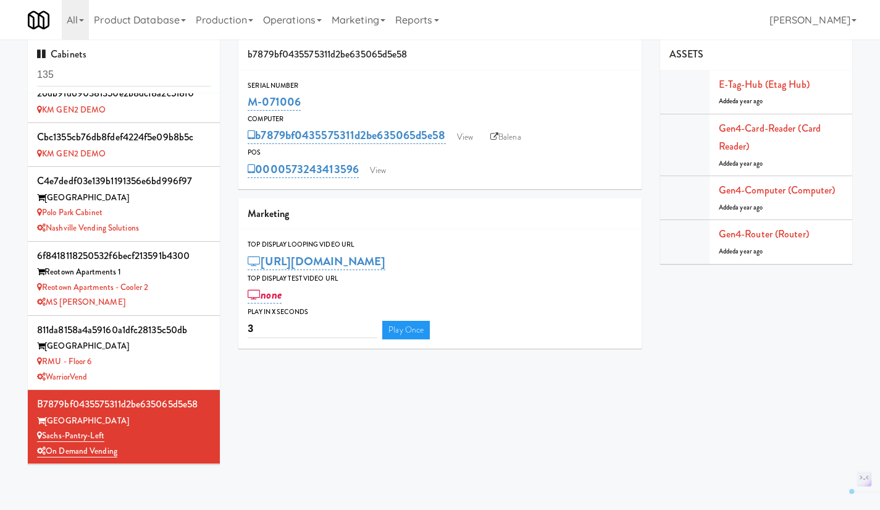
drag, startPoint x: 356, startPoint y: 183, endPoint x: 285, endPoint y: 177, distance: 71.9
click at [285, 177] on div "Serial Number M-071006 Computer b7879bf0435575311d2be635065d5e58 View Balena PO…" at bounding box center [439, 129] width 403 height 119
copy link "573243413596"
click at [389, 169] on link "View" at bounding box center [378, 170] width 28 height 19
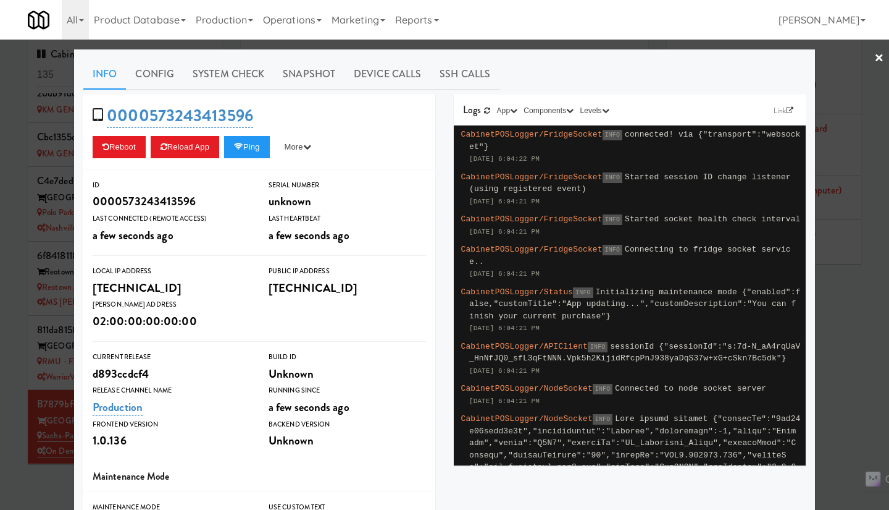
click at [208, 83] on link "System Check" at bounding box center [228, 74] width 90 height 31
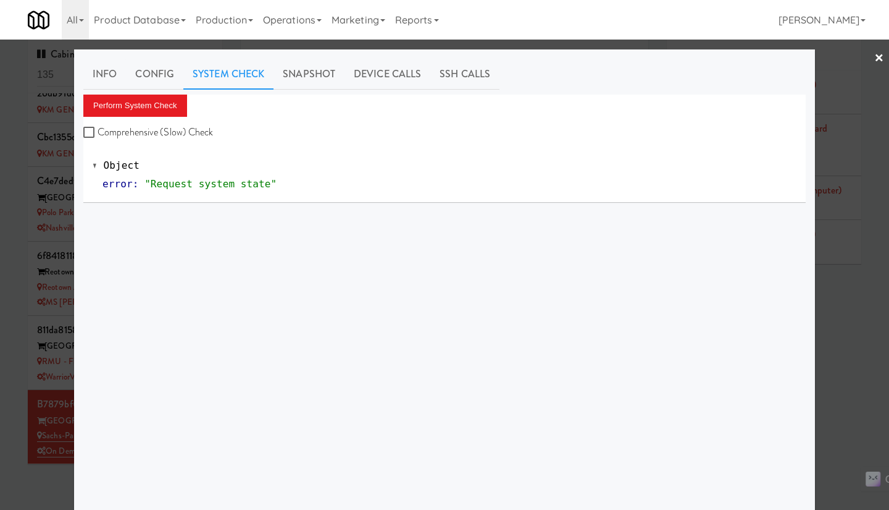
click at [177, 125] on label "Comprehensive (Slow) Check" at bounding box center [148, 132] width 130 height 19
click at [98, 128] on input "Comprehensive (Slow) Check" at bounding box center [90, 133] width 14 height 10
checkbox input "true"
click at [166, 112] on button "Perform System Check" at bounding box center [135, 106] width 104 height 22
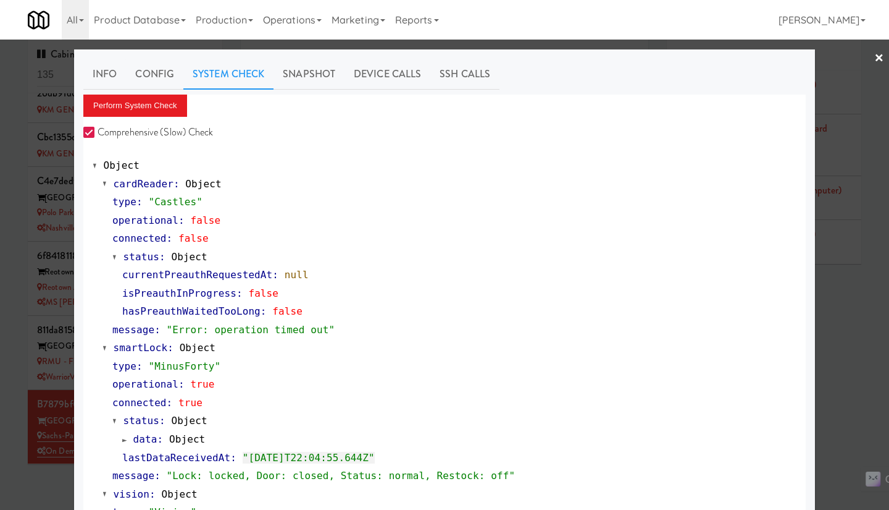
click at [834, 377] on div at bounding box center [444, 255] width 889 height 510
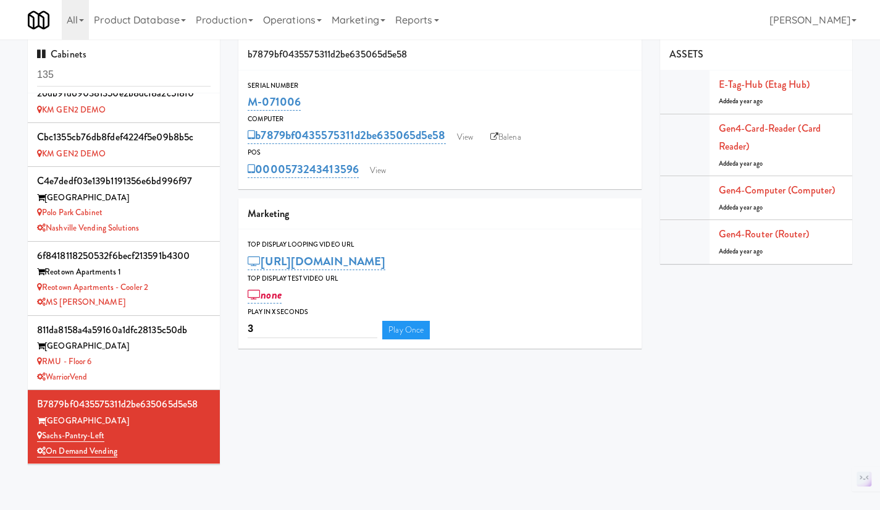
click at [501, 135] on link "Balena" at bounding box center [505, 137] width 43 height 19
click at [381, 168] on link "View" at bounding box center [378, 170] width 28 height 19
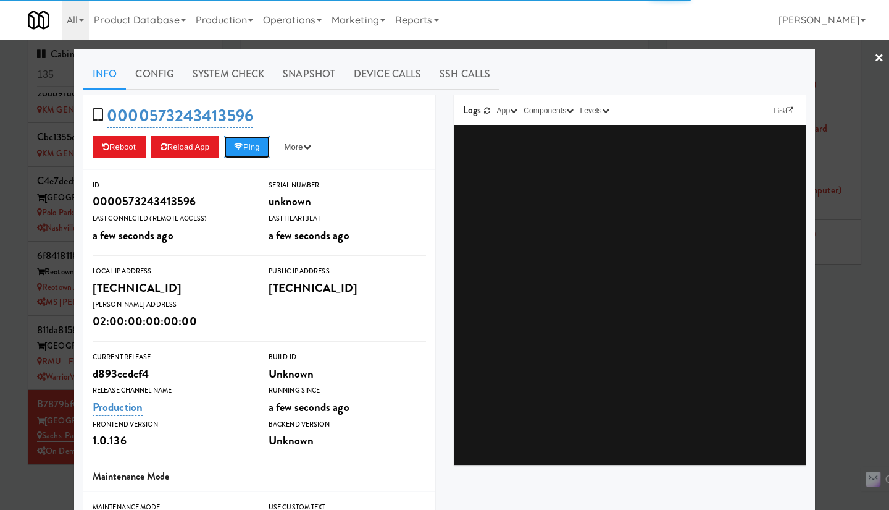
click at [251, 153] on button "Ping" at bounding box center [247, 147] width 46 height 22
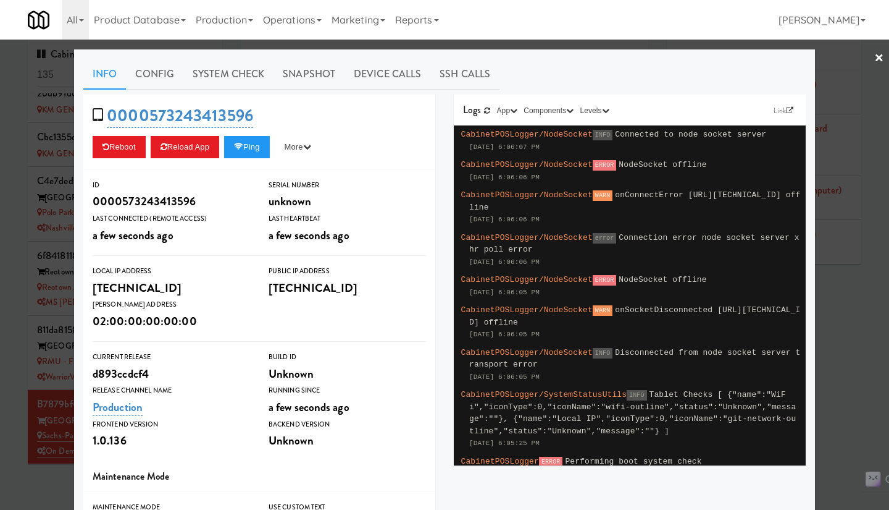
click at [225, 74] on link "System Check" at bounding box center [228, 74] width 90 height 31
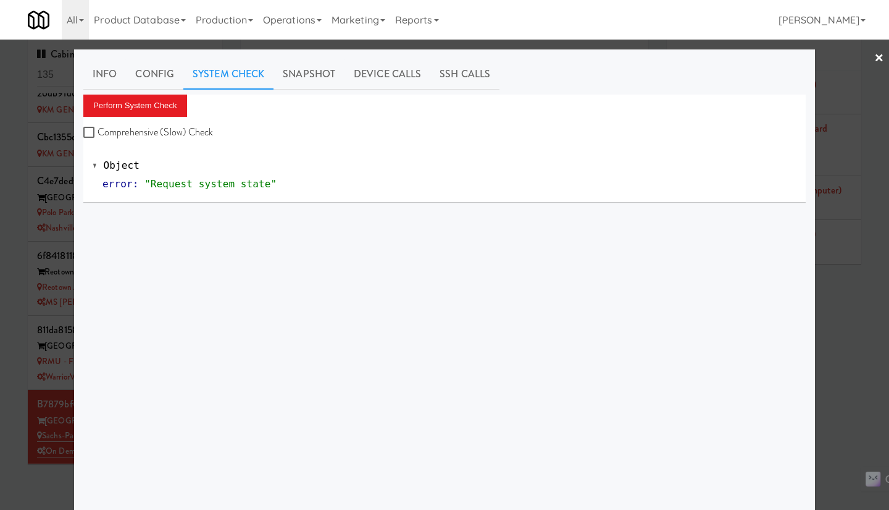
click at [183, 138] on label "Comprehensive (Slow) Check" at bounding box center [148, 132] width 130 height 19
click at [98, 138] on input "Comprehensive (Slow) Check" at bounding box center [90, 133] width 14 height 10
checkbox input "true"
click at [155, 104] on button "Perform System Check" at bounding box center [135, 106] width 104 height 22
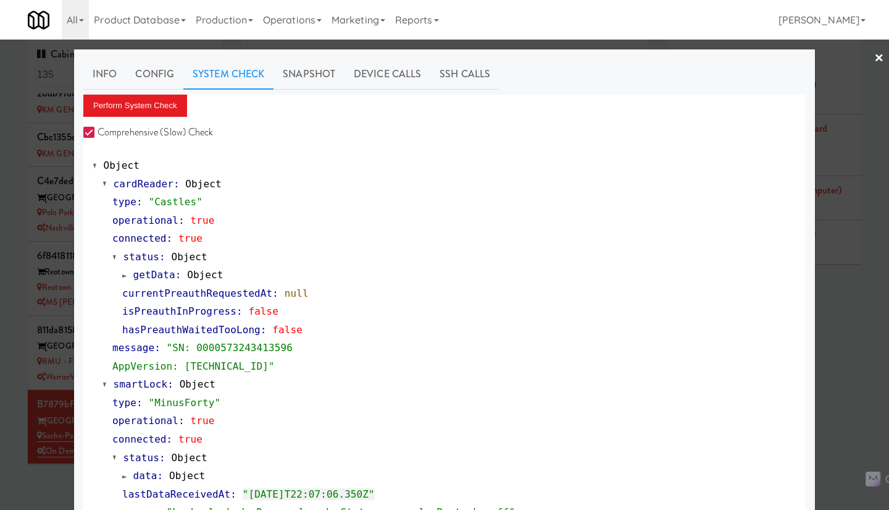
click at [17, 229] on div at bounding box center [444, 255] width 889 height 510
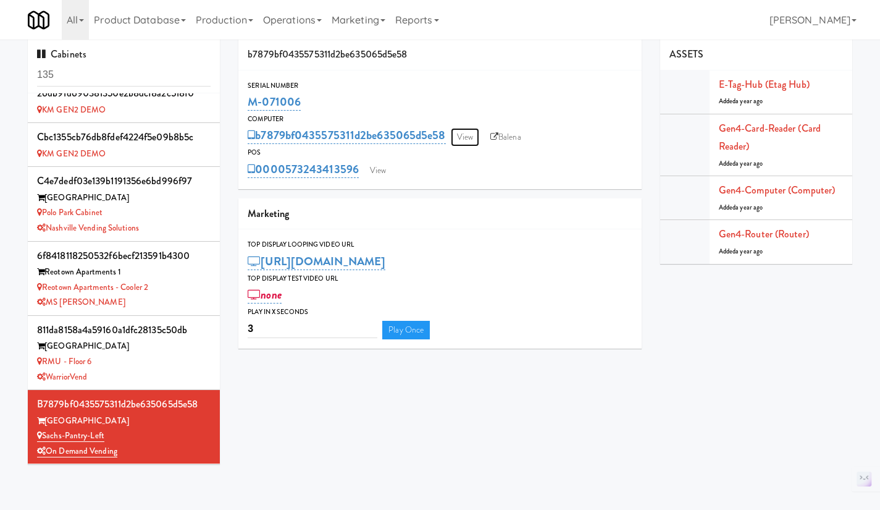
click at [464, 134] on link "View" at bounding box center [465, 137] width 28 height 19
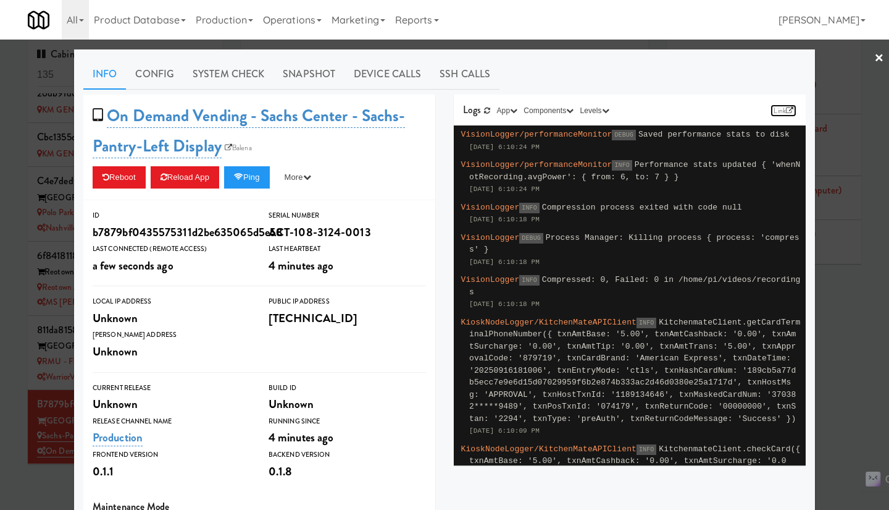
click at [773, 112] on link "Link" at bounding box center [784, 110] width 26 height 12
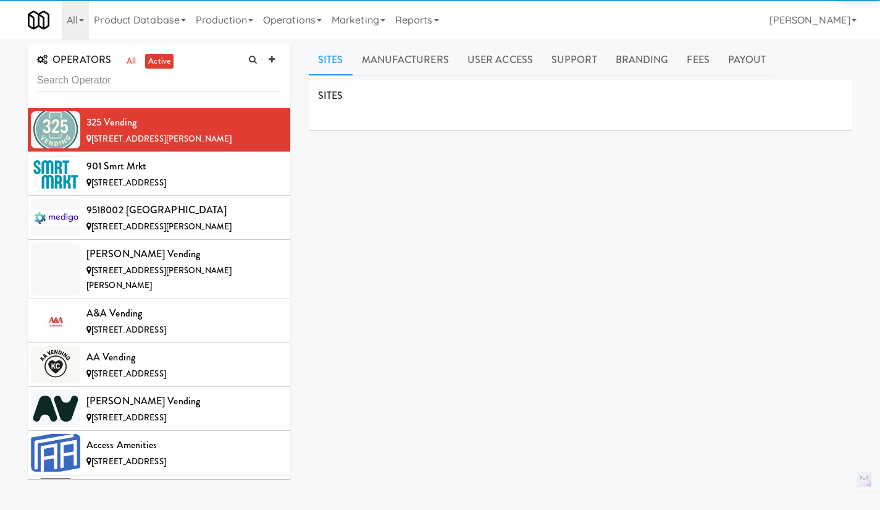
click at [352, 151] on div "SITES MANUFACTURERS 325 Vending USERS Name Company Registered [PERSON_NAME] N/A…" at bounding box center [581, 311] width 544 height 463
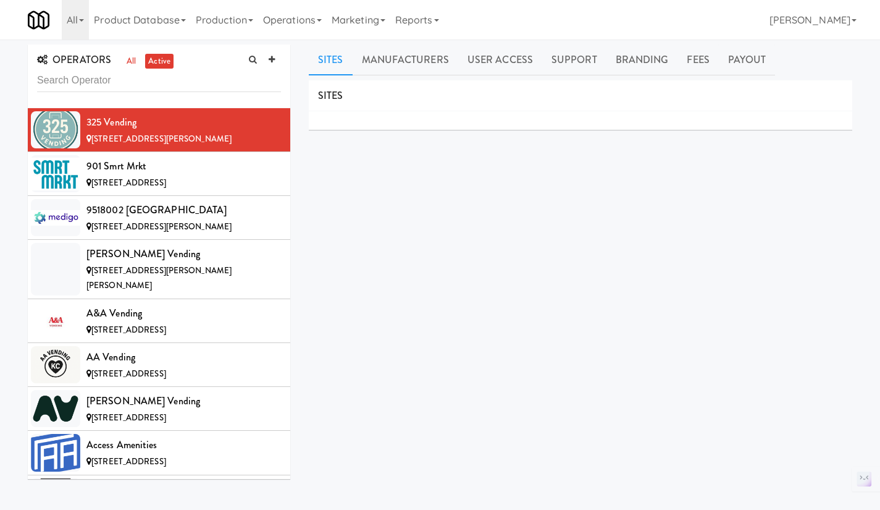
click at [306, 11] on link "Operations" at bounding box center [292, 20] width 69 height 40
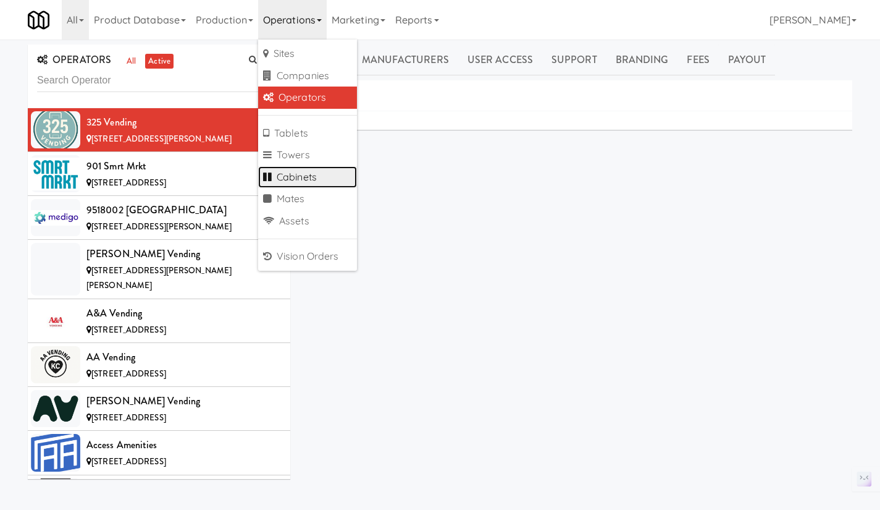
click at [309, 174] on link "Cabinets" at bounding box center [307, 177] width 99 height 22
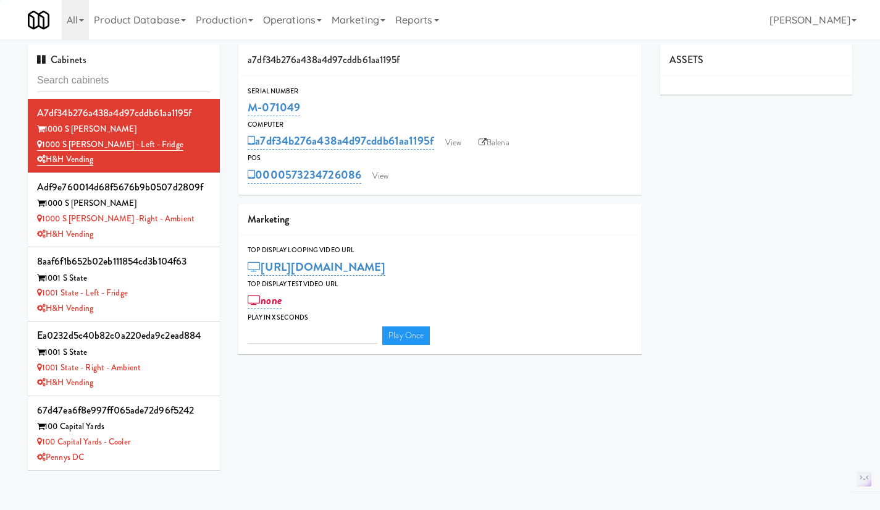
type input "3"
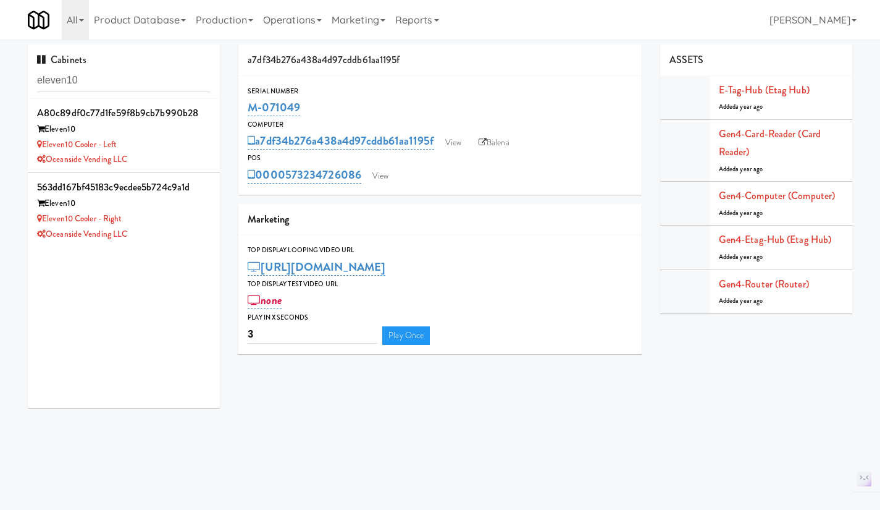
type input "eleven10"
click at [179, 238] on div "Oceanside Vending LLC" at bounding box center [124, 234] width 174 height 15
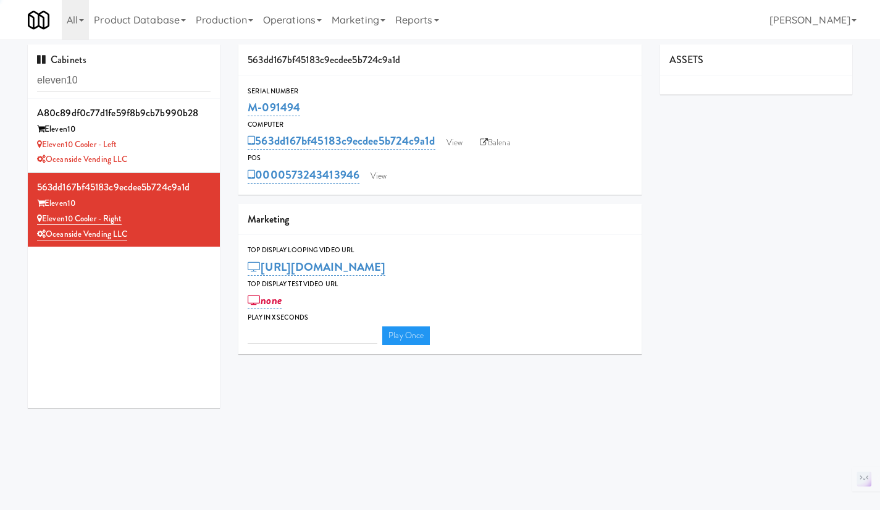
type input "3"
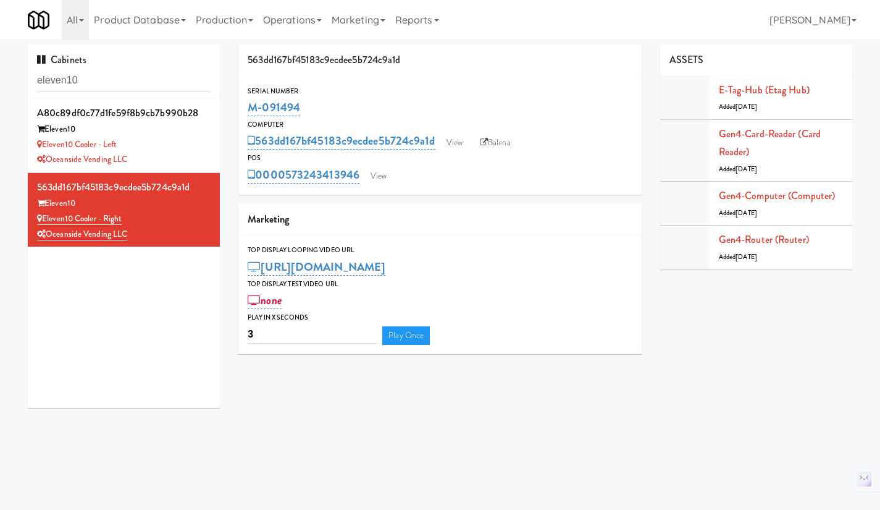
click at [191, 154] on div "Oceanside Vending LLC" at bounding box center [124, 159] width 174 height 15
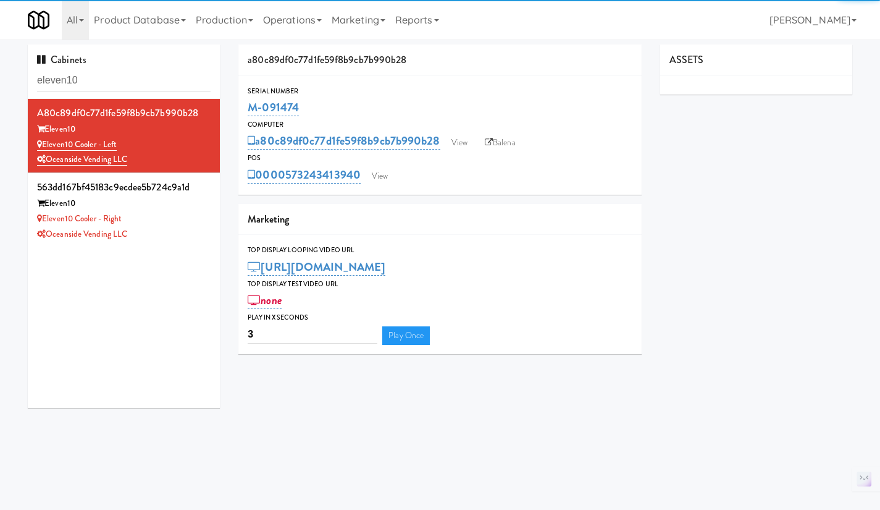
drag, startPoint x: 316, startPoint y: 110, endPoint x: 245, endPoint y: 111, distance: 71.0
click at [245, 111] on div "Serial Number M-091474" at bounding box center [439, 101] width 403 height 33
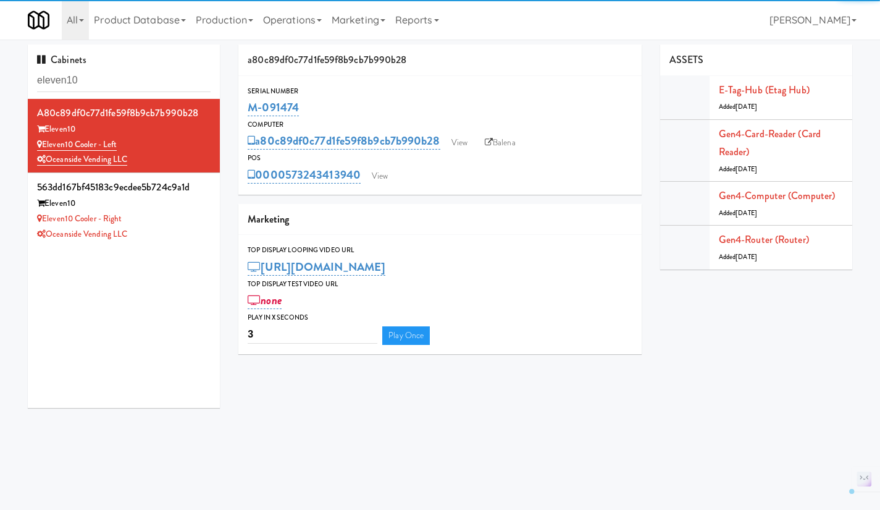
copy link "M-091474"
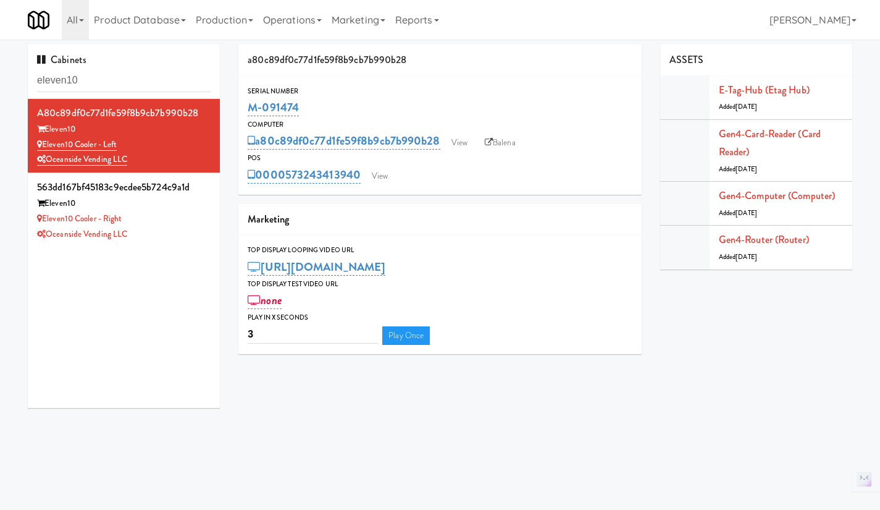
click at [200, 235] on div "Oceanside Vending LLC" at bounding box center [124, 234] width 174 height 15
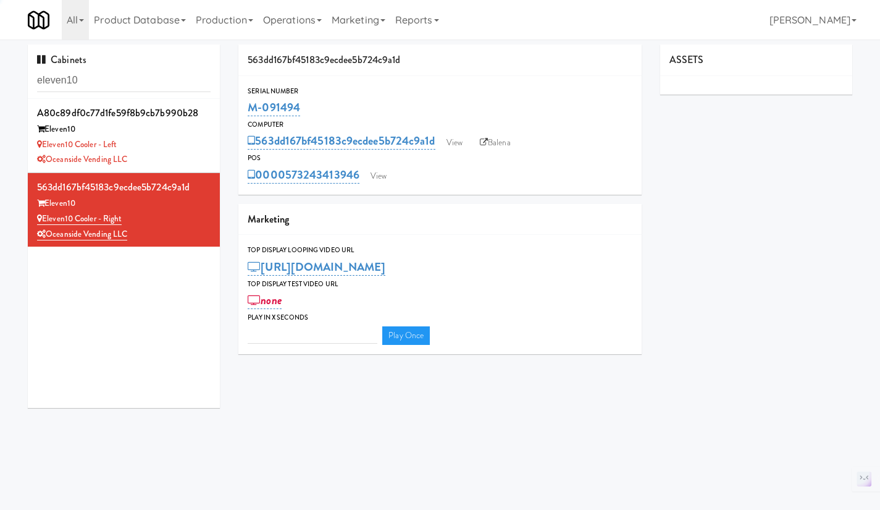
type input "3"
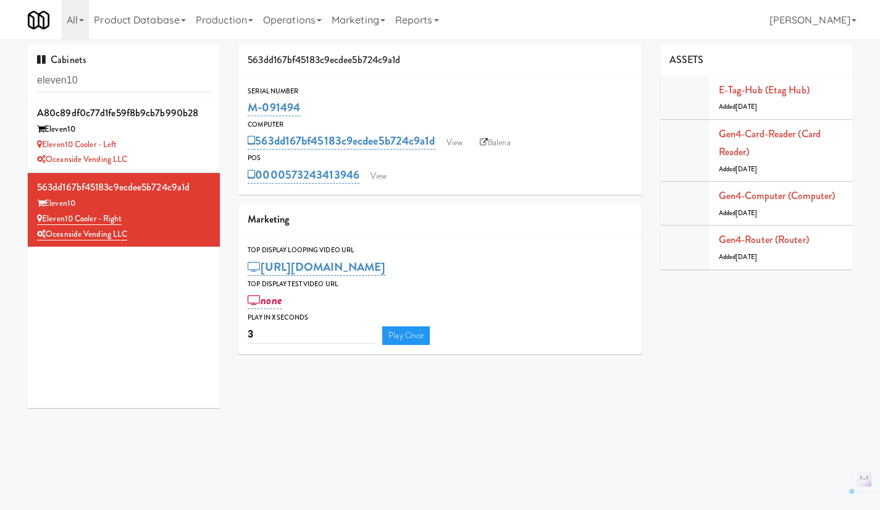
drag, startPoint x: 313, startPoint y: 101, endPoint x: 246, endPoint y: 101, distance: 66.1
click at [246, 101] on div "Serial Number M-091494" at bounding box center [439, 101] width 403 height 33
copy link "M-091494"
click at [176, 148] on div "Eleven10 Cooler - Left" at bounding box center [124, 144] width 174 height 15
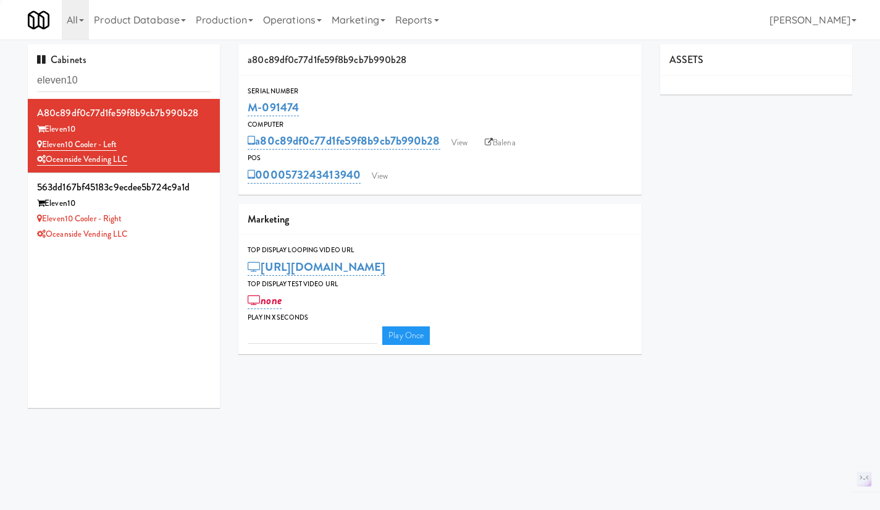
type input "3"
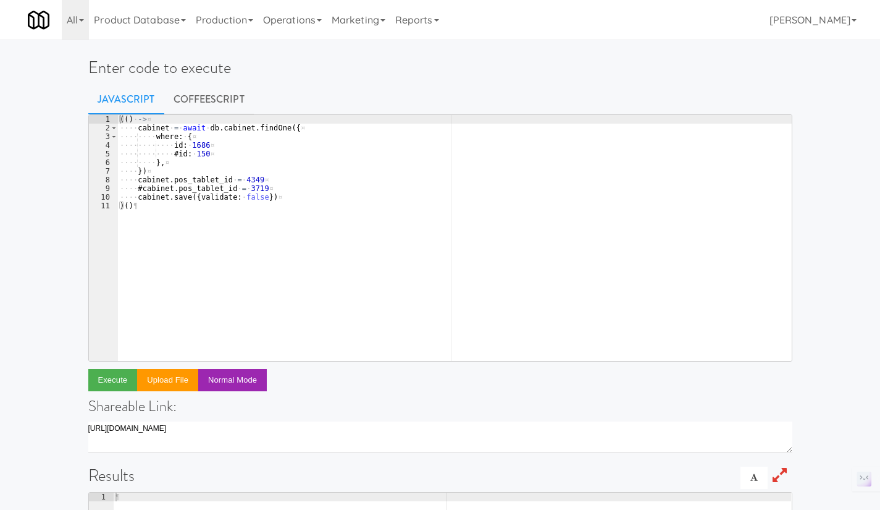
click at [309, 151] on div "(( ) · -> ¤ ···· cabinet · = · await · db . cabinet . findOne ({ ¤ ···· ···· wh…" at bounding box center [454, 246] width 675 height 263
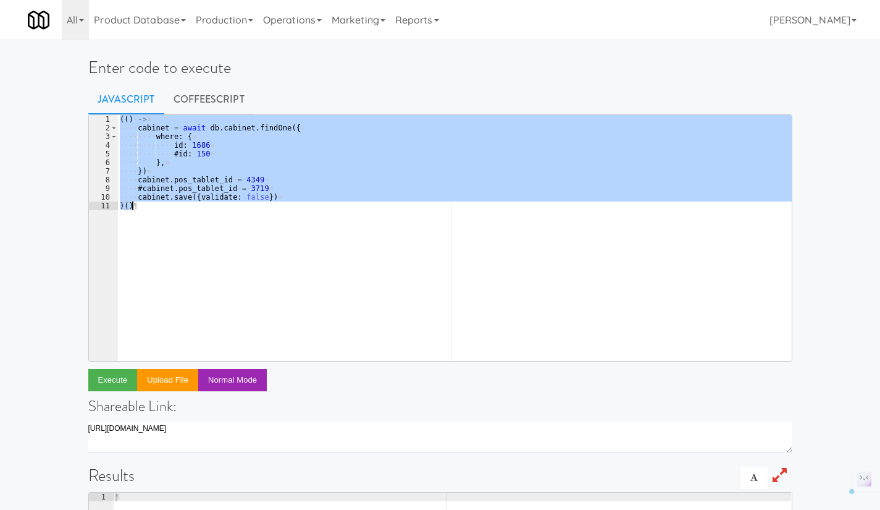
paste textarea "return client.getEtagsCommunicatingWithGateway(gatewayMac, storeId"
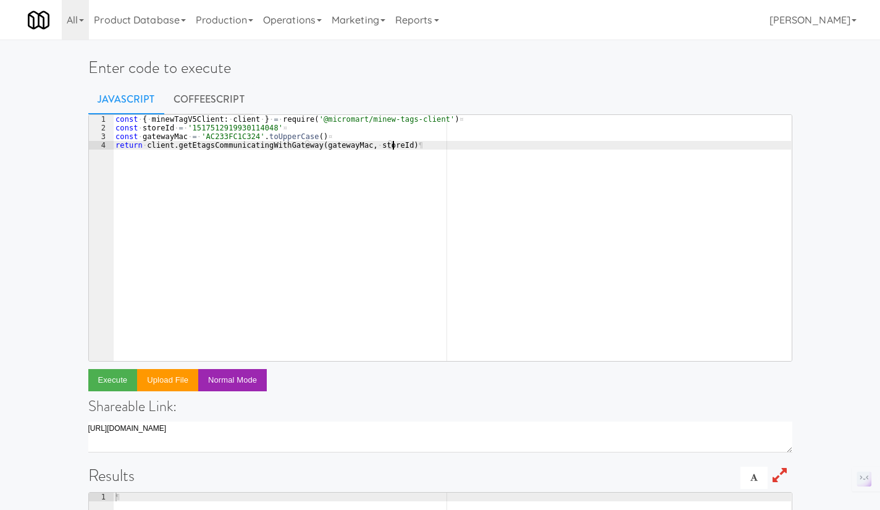
click at [227, 136] on div "const · { · minewTagV5Client : · client · } · = · require ( '@micromart/minew-t…" at bounding box center [452, 246] width 678 height 263
paste textarea "ac233fc1d69a"
click at [410, 147] on div "const · { · minewTagV5Client : · client · } · = · require ( '@micromart/minew-t…" at bounding box center [452, 246] width 678 height 263
type textarea "return client.getEtagsCommunicatingWithGateway(gatewayMac, storeId)"
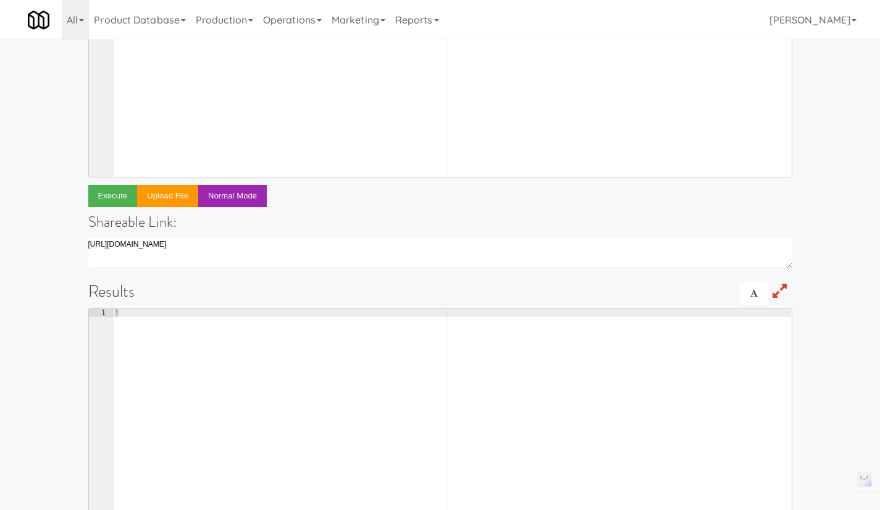
scroll to position [185, 0]
click at [101, 193] on button "Execute" at bounding box center [112, 195] width 49 height 22
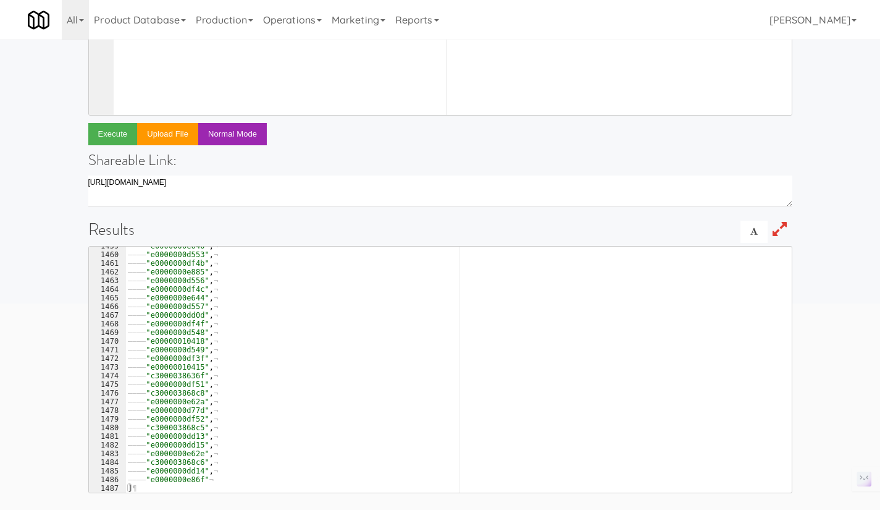
scroll to position [248, 0]
click at [301, 22] on link "Operations" at bounding box center [292, 20] width 69 height 40
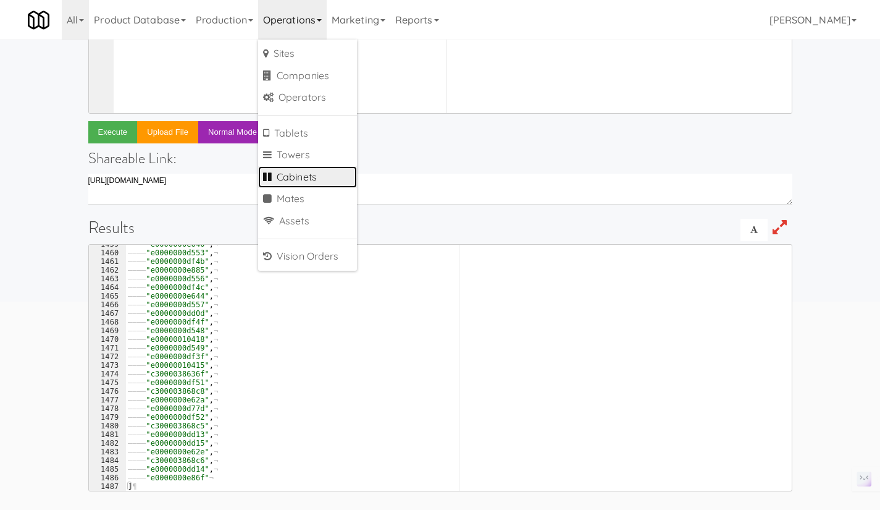
click at [317, 176] on link "Cabinets" at bounding box center [307, 177] width 99 height 22
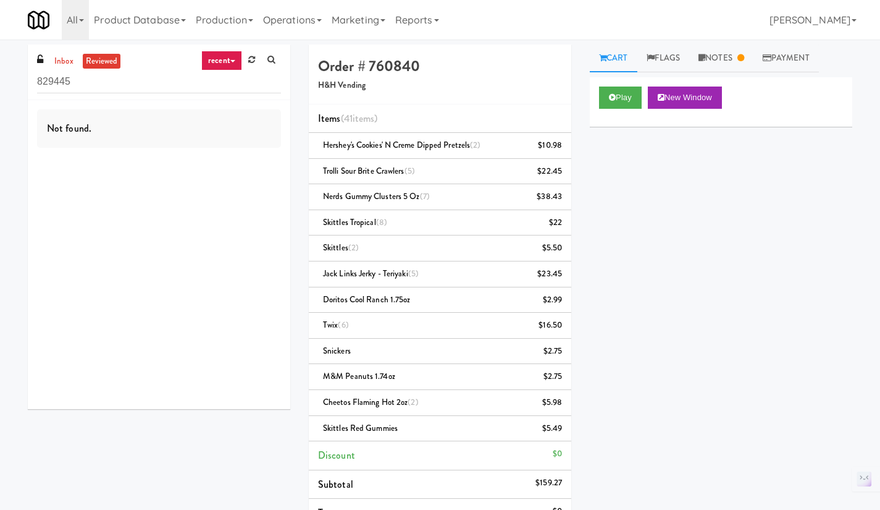
click at [70, 54] on link "inbox" at bounding box center [63, 61] width 25 height 15
click at [96, 64] on link "reviewed" at bounding box center [102, 61] width 38 height 15
click at [617, 88] on button "Play" at bounding box center [620, 97] width 43 height 22
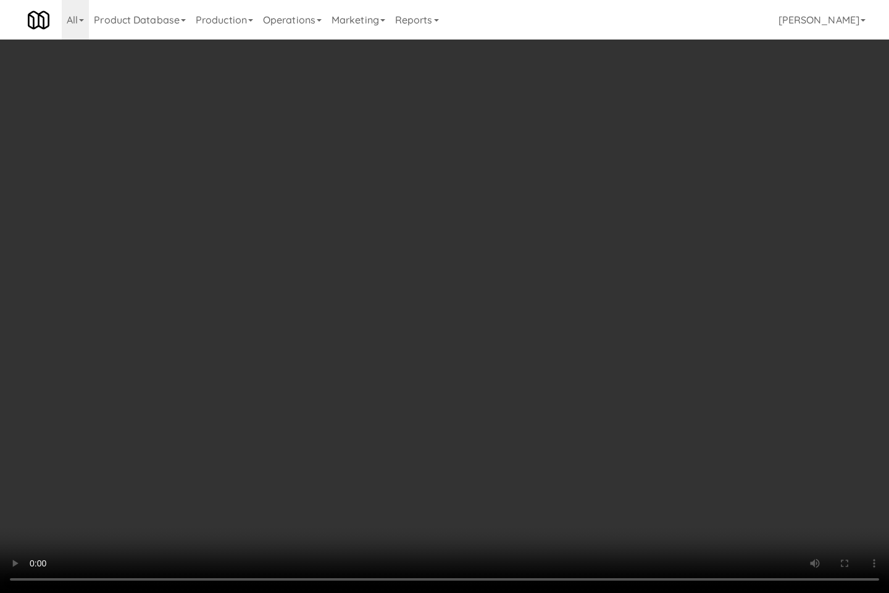
click at [731, 348] on video at bounding box center [444, 296] width 889 height 593
click at [344, 348] on video at bounding box center [444, 296] width 889 height 593
click at [649, 351] on video at bounding box center [444, 296] width 889 height 593
click at [599, 388] on video at bounding box center [444, 296] width 889 height 593
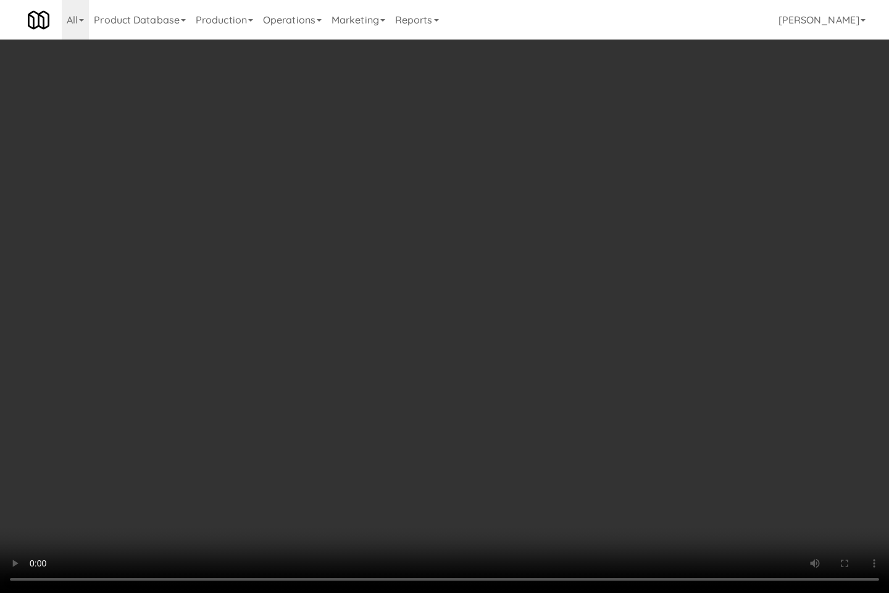
click at [368, 261] on video at bounding box center [444, 296] width 889 height 593
click at [655, 384] on video at bounding box center [444, 296] width 889 height 593
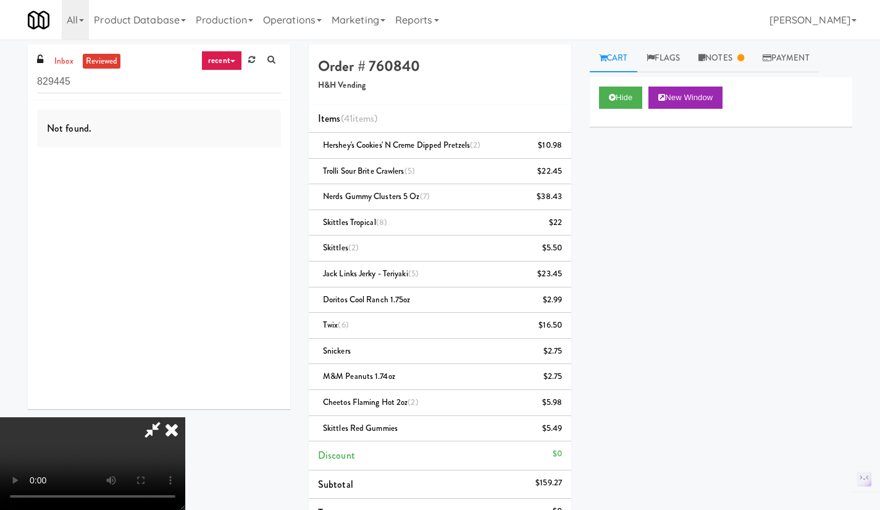
click at [185, 417] on video at bounding box center [92, 463] width 185 height 93
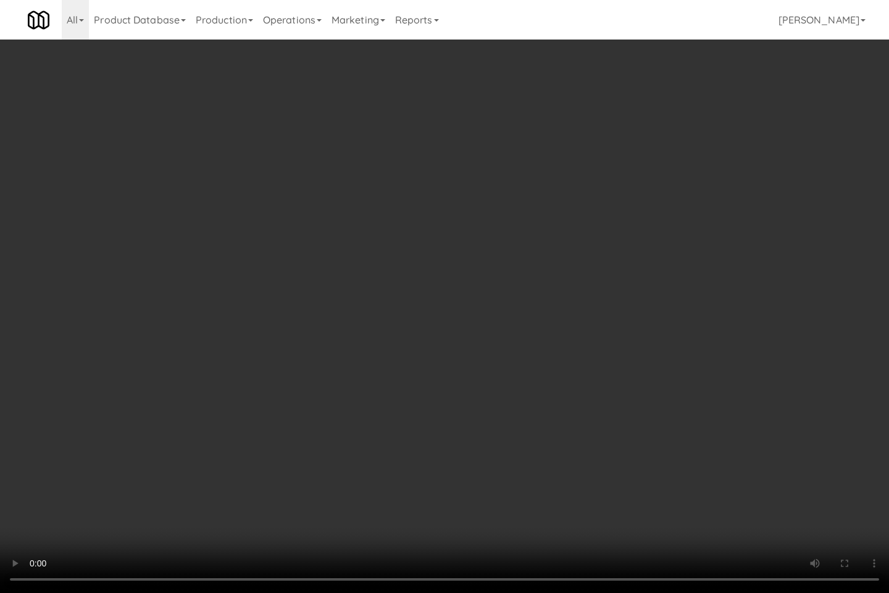
click at [543, 457] on video at bounding box center [444, 296] width 889 height 593
click at [541, 456] on video at bounding box center [444, 296] width 889 height 593
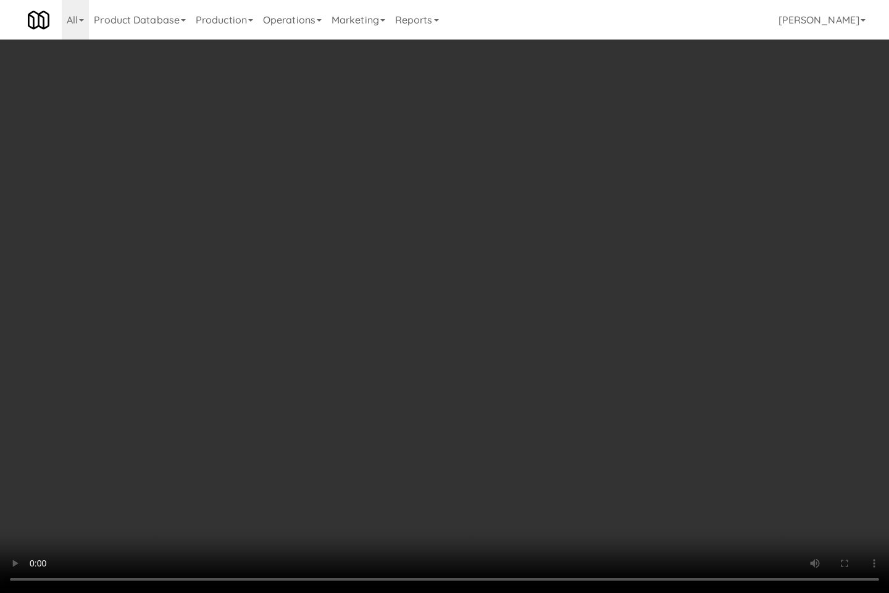
click at [632, 509] on video at bounding box center [444, 296] width 889 height 593
click at [520, 482] on video at bounding box center [444, 296] width 889 height 593
click at [537, 475] on video at bounding box center [444, 296] width 889 height 593
click at [535, 426] on video at bounding box center [444, 296] width 889 height 593
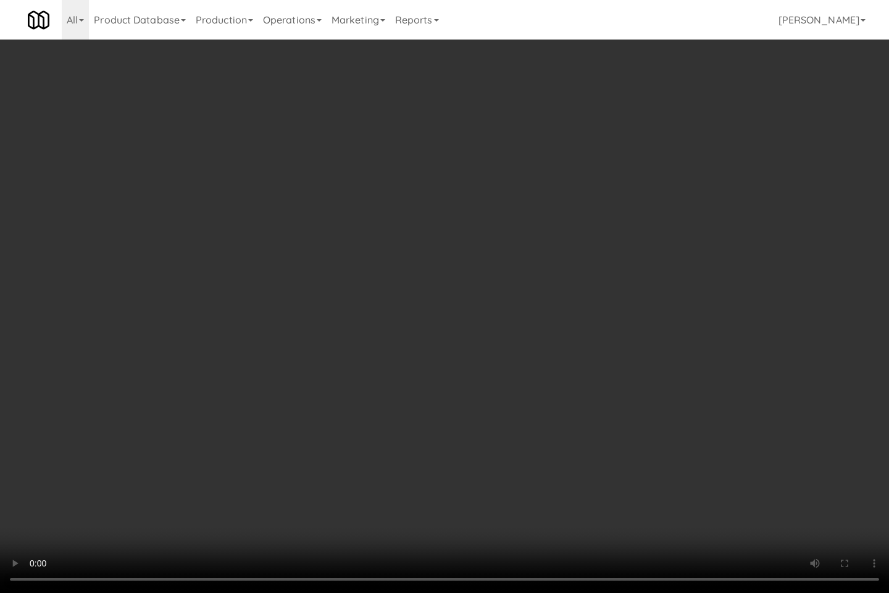
click at [535, 426] on video at bounding box center [444, 296] width 889 height 593
click at [793, 469] on video at bounding box center [444, 296] width 889 height 593
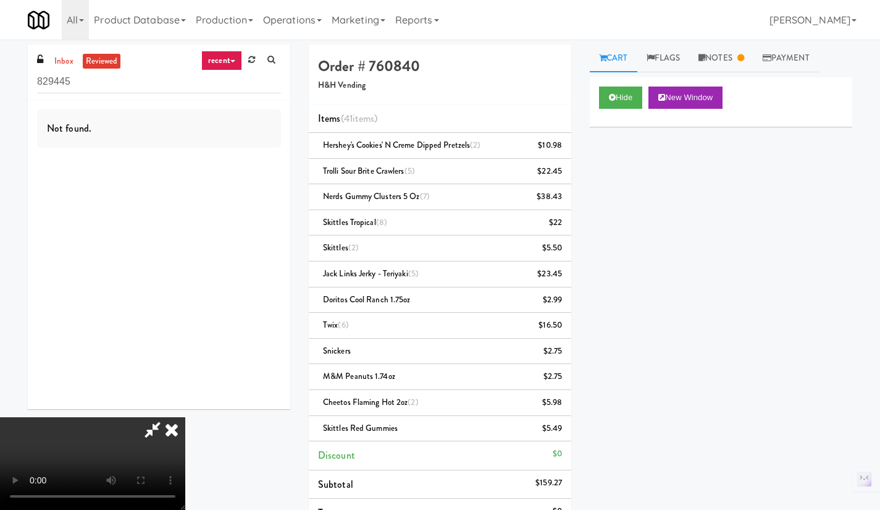
click at [185, 417] on icon at bounding box center [171, 429] width 27 height 25
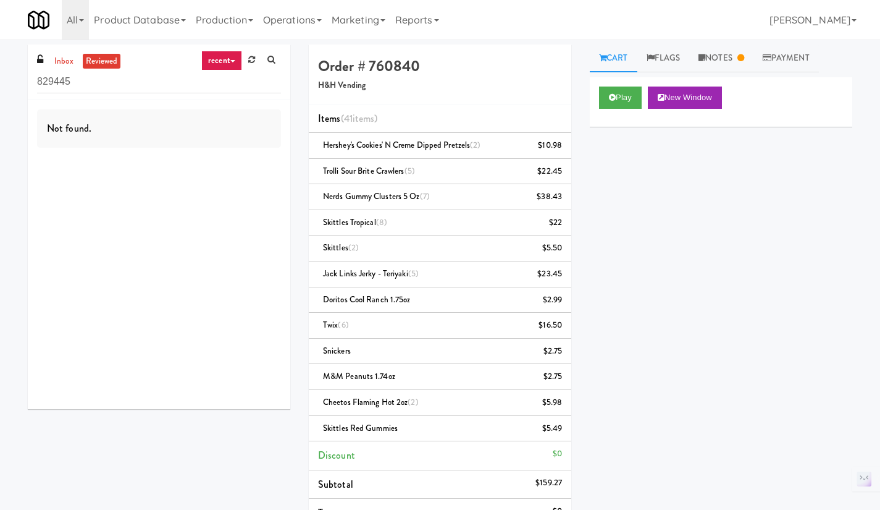
click at [713, 62] on link "Notes" at bounding box center [721, 58] width 64 height 28
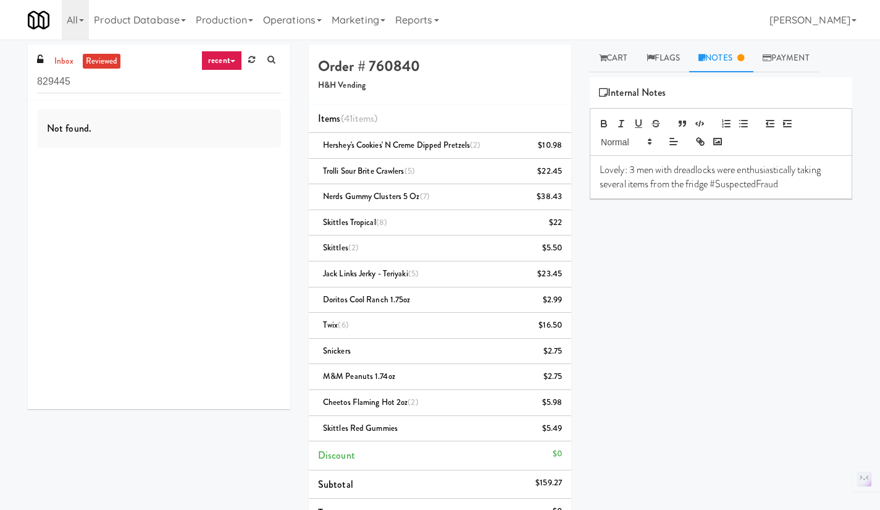
click at [786, 62] on link "Payment" at bounding box center [786, 58] width 65 height 28
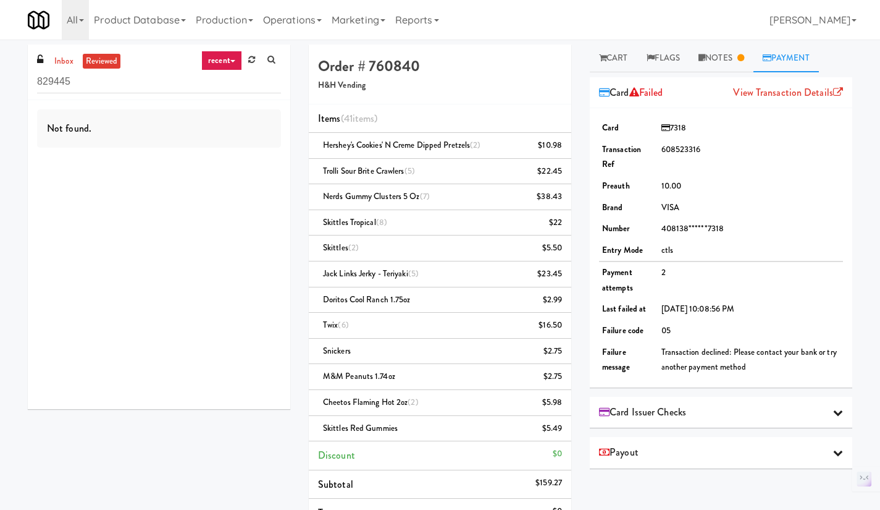
click at [674, 145] on td "608523316" at bounding box center [750, 157] width 185 height 36
copy td "608523316"
click at [799, 221] on td "408138******7318" at bounding box center [750, 229] width 185 height 22
click at [677, 126] on span "7318" at bounding box center [674, 128] width 25 height 12
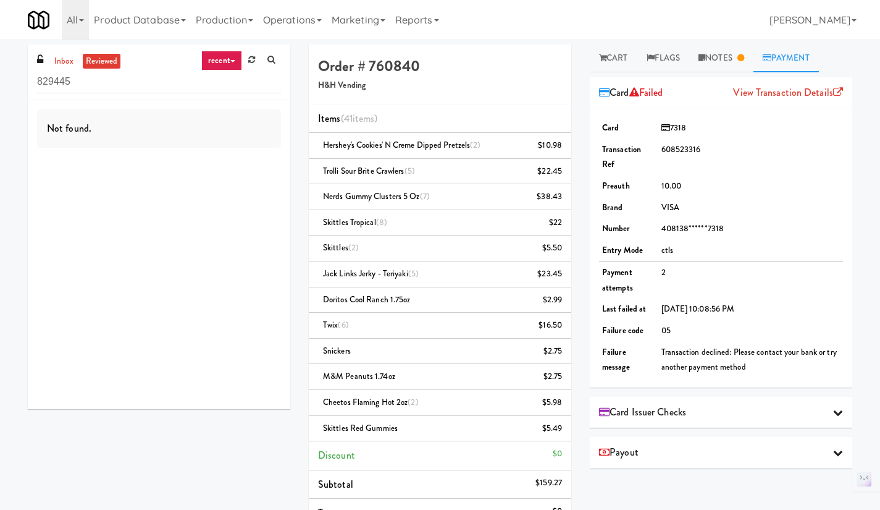
click at [677, 126] on span "7318" at bounding box center [674, 128] width 25 height 12
copy span "7318"
